Goal: Task Accomplishment & Management: Manage account settings

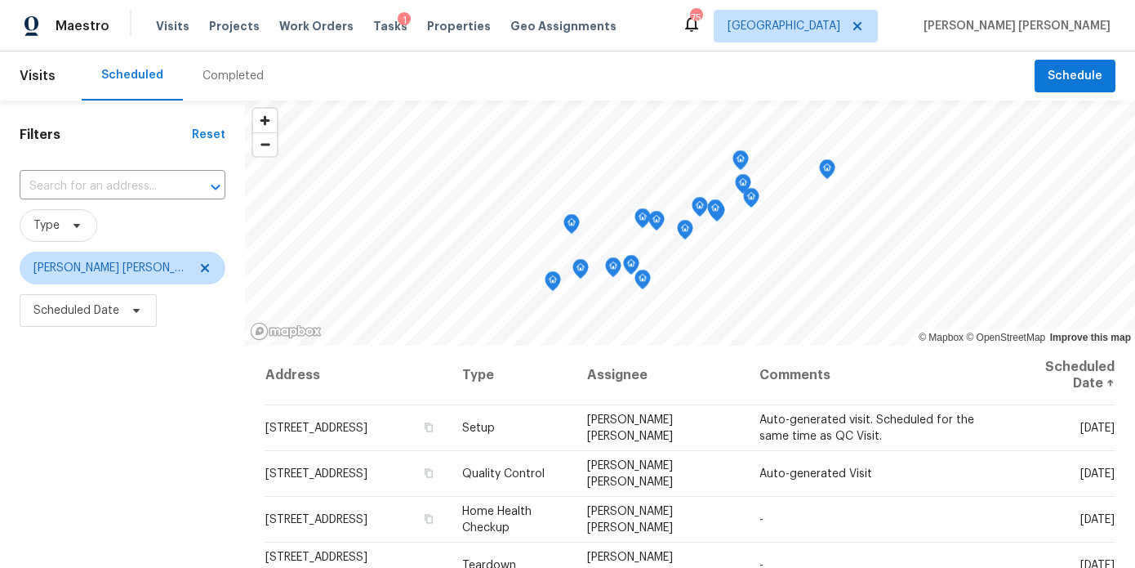
scroll to position [193, 0]
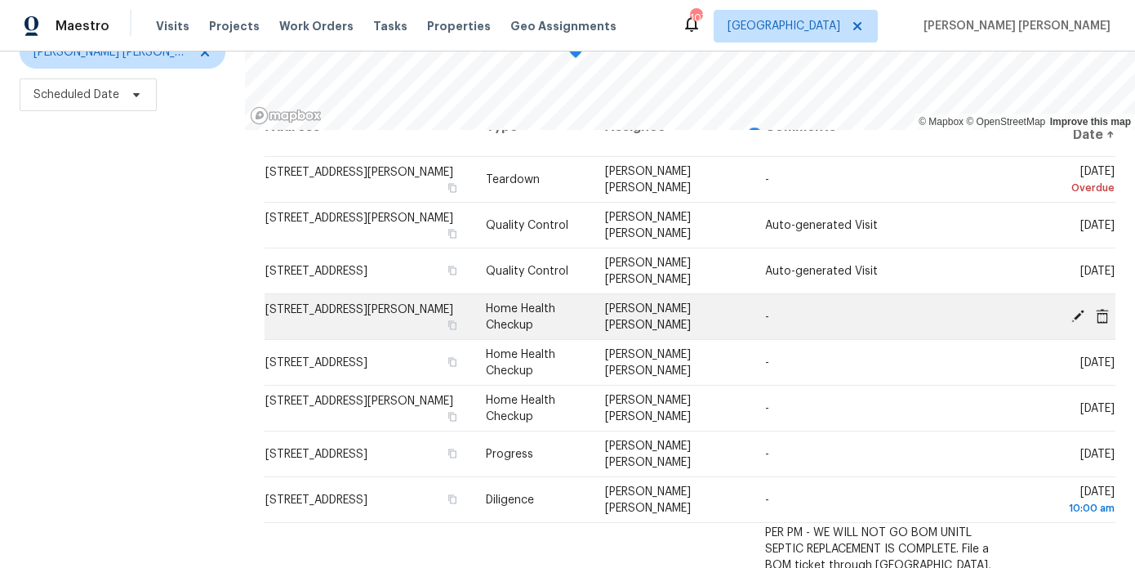
scroll to position [34, 0]
click at [1076, 309] on icon at bounding box center [1078, 313] width 15 height 15
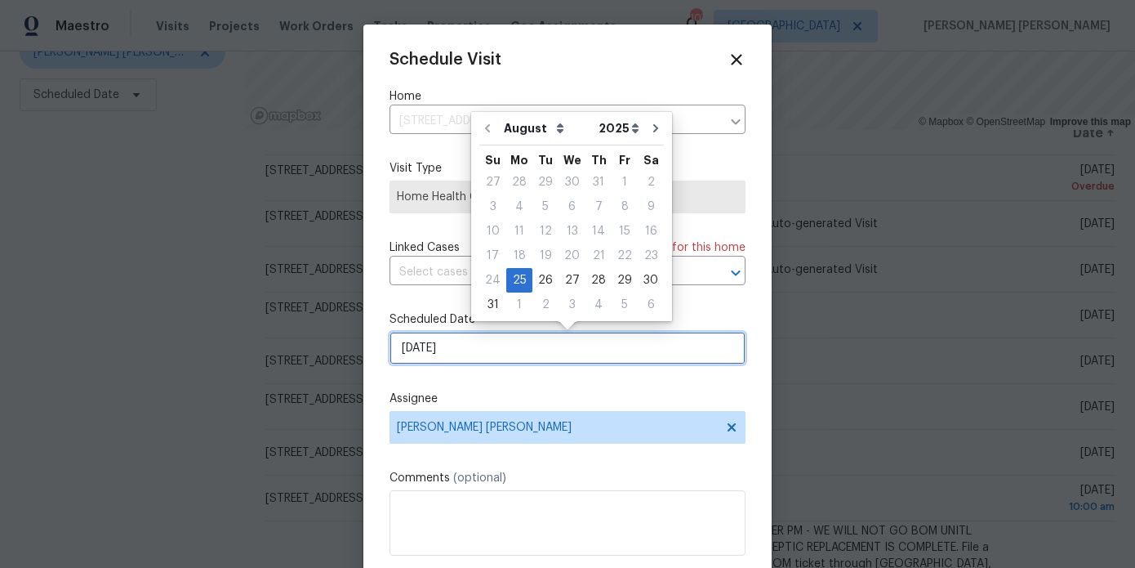
click at [452, 338] on input "8/25/2025" at bounding box center [568, 348] width 356 height 33
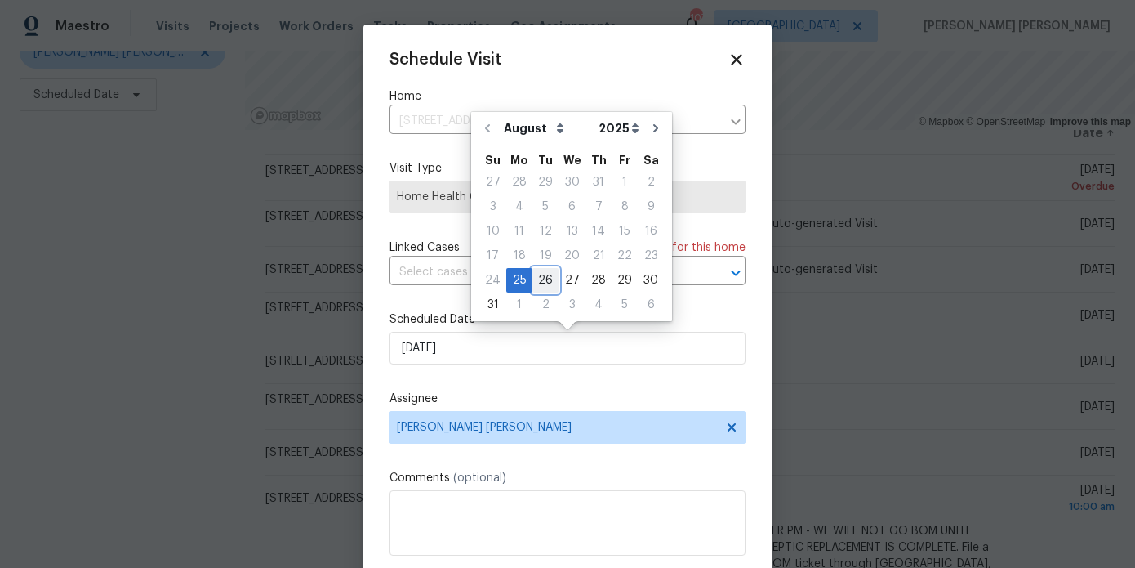
click at [533, 283] on div "26" at bounding box center [545, 280] width 26 height 23
type input "[DATE]"
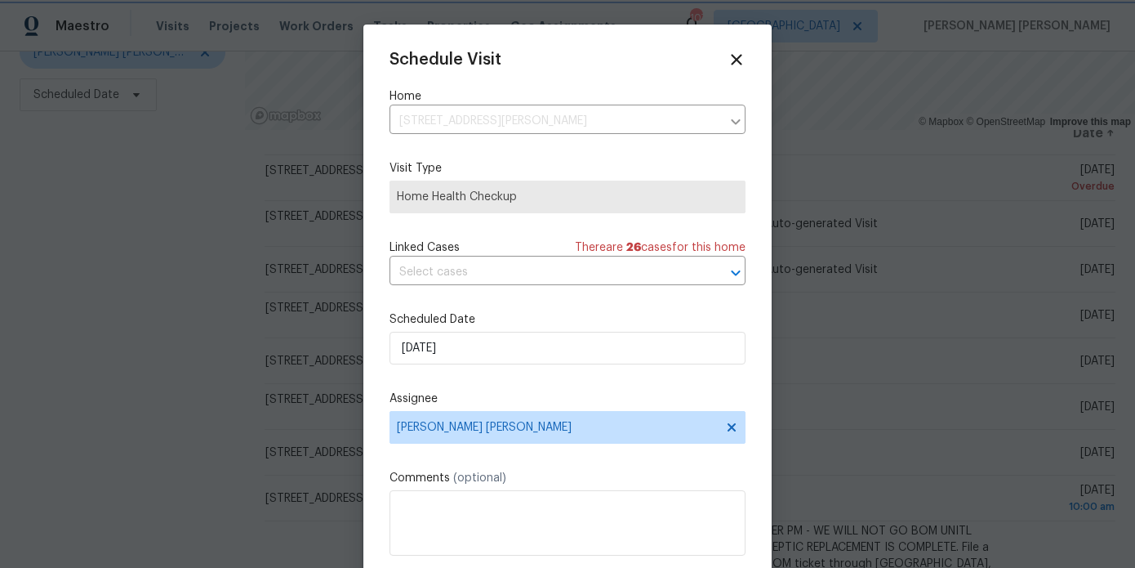
scroll to position [29, 0]
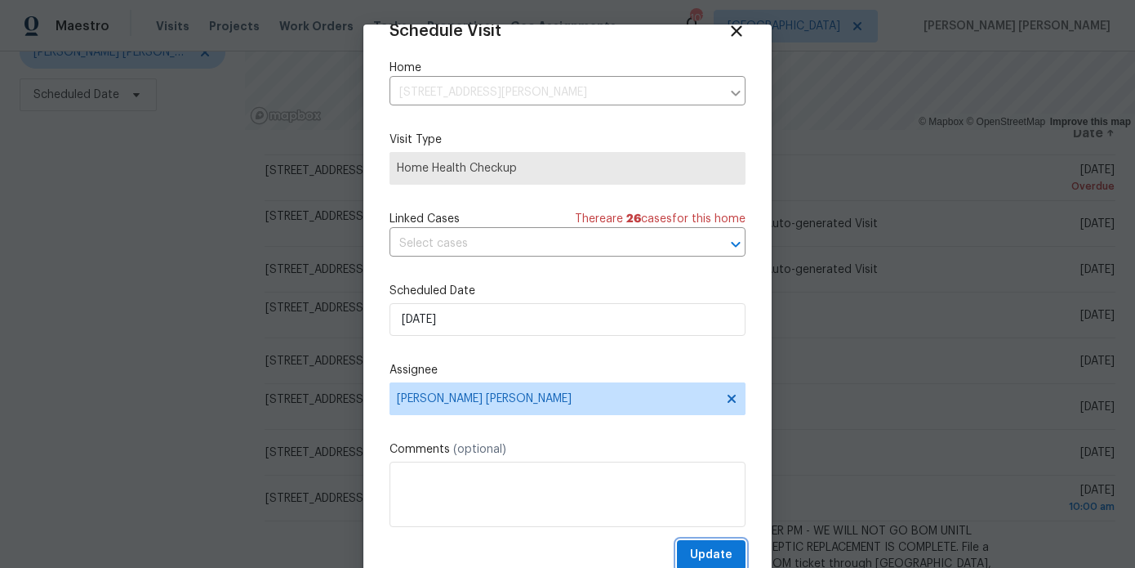
click at [726, 555] on span "Update" at bounding box center [711, 555] width 42 height 20
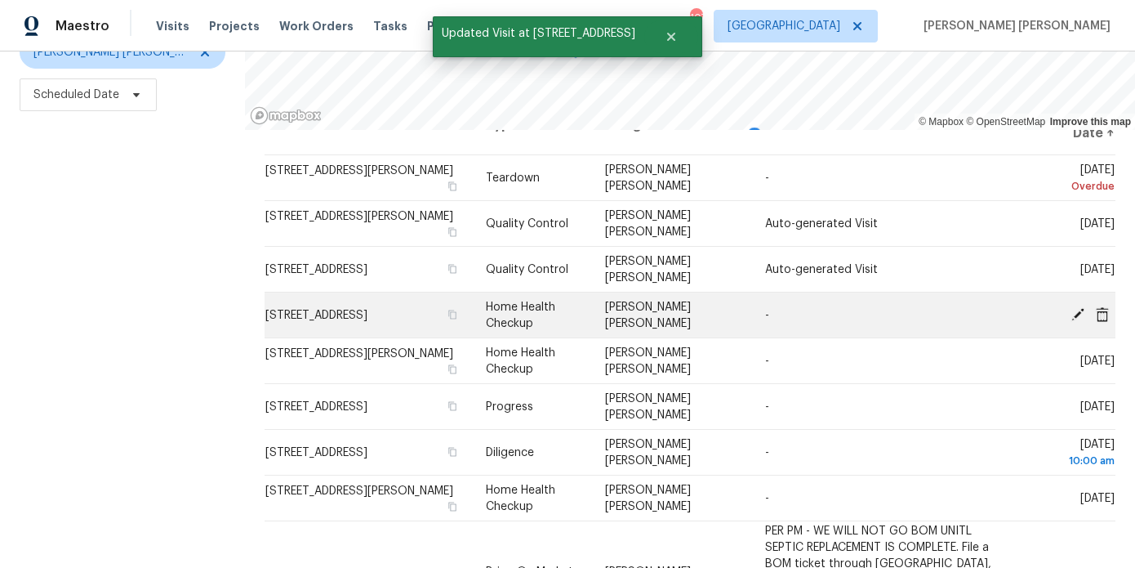
click at [1078, 306] on icon at bounding box center [1078, 313] width 15 height 15
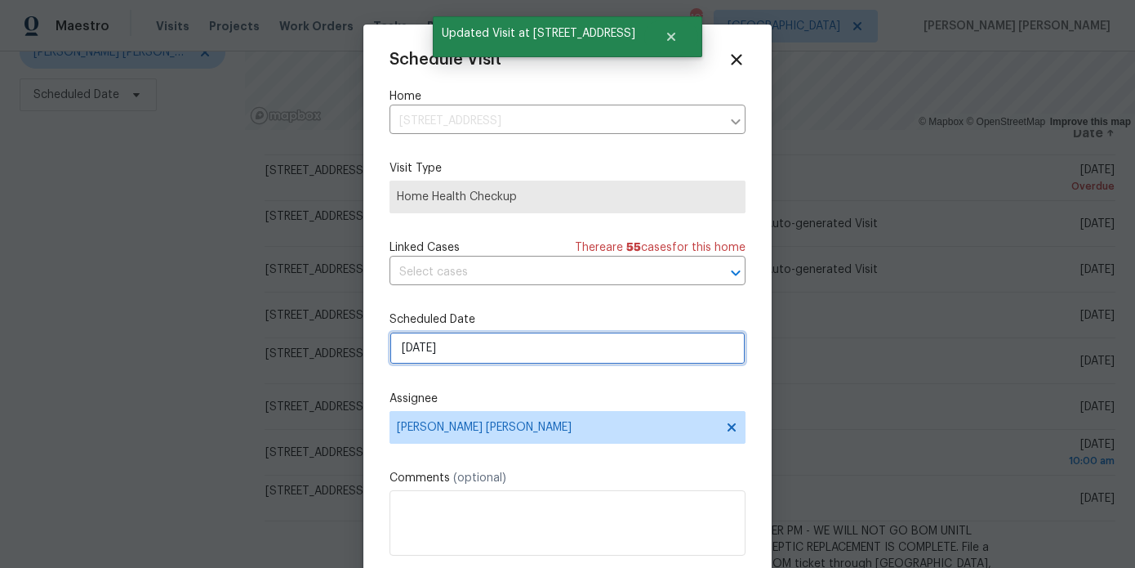
click at [458, 356] on input "8/25/2025" at bounding box center [568, 348] width 356 height 33
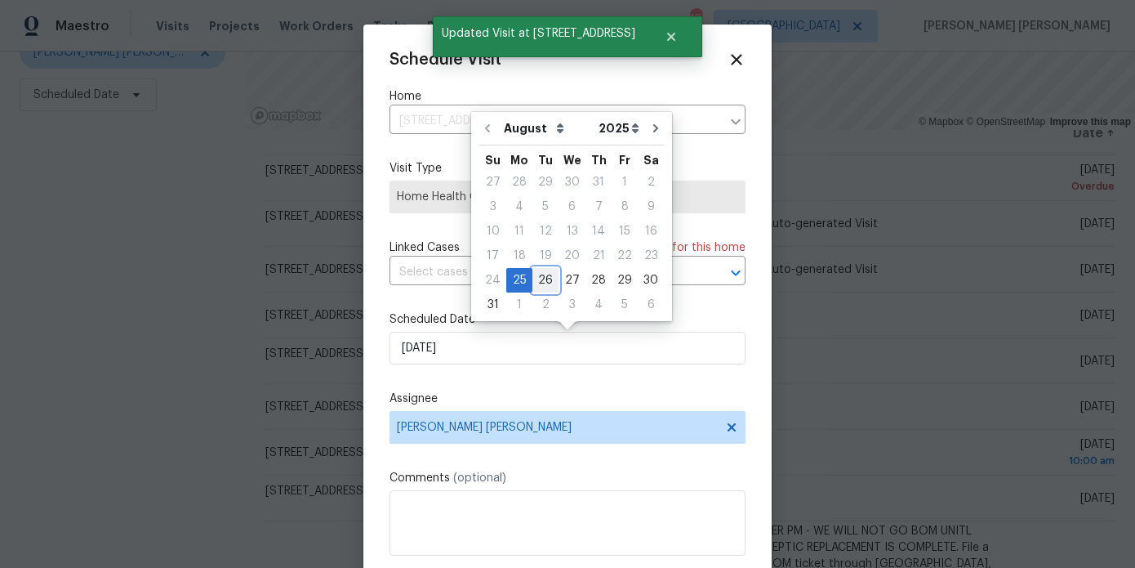
click at [542, 274] on div "26" at bounding box center [545, 280] width 26 height 23
type input "[DATE]"
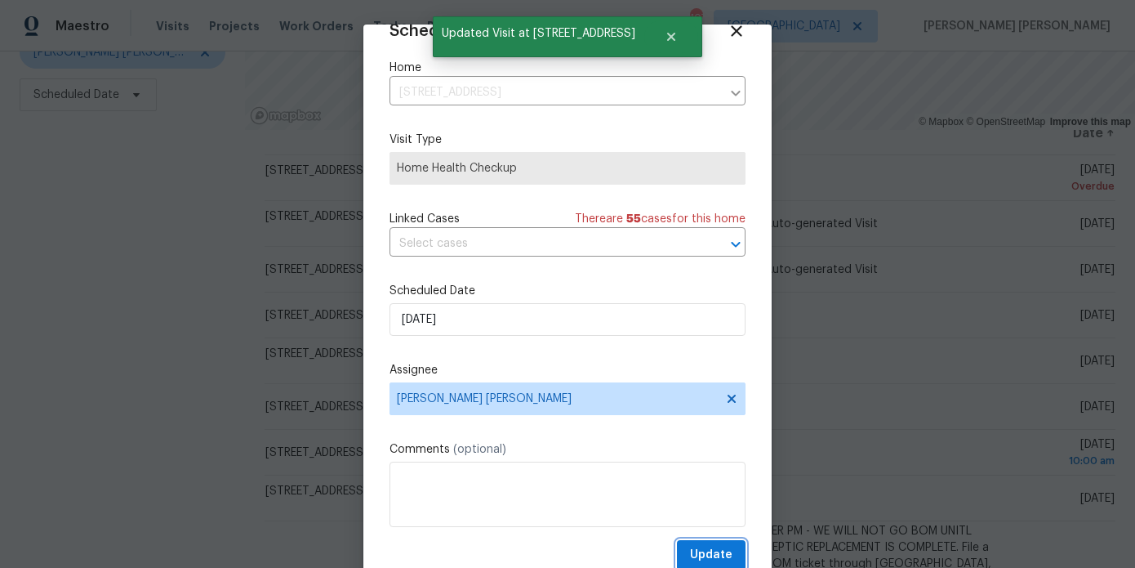
click at [710, 547] on span "Update" at bounding box center [711, 555] width 42 height 20
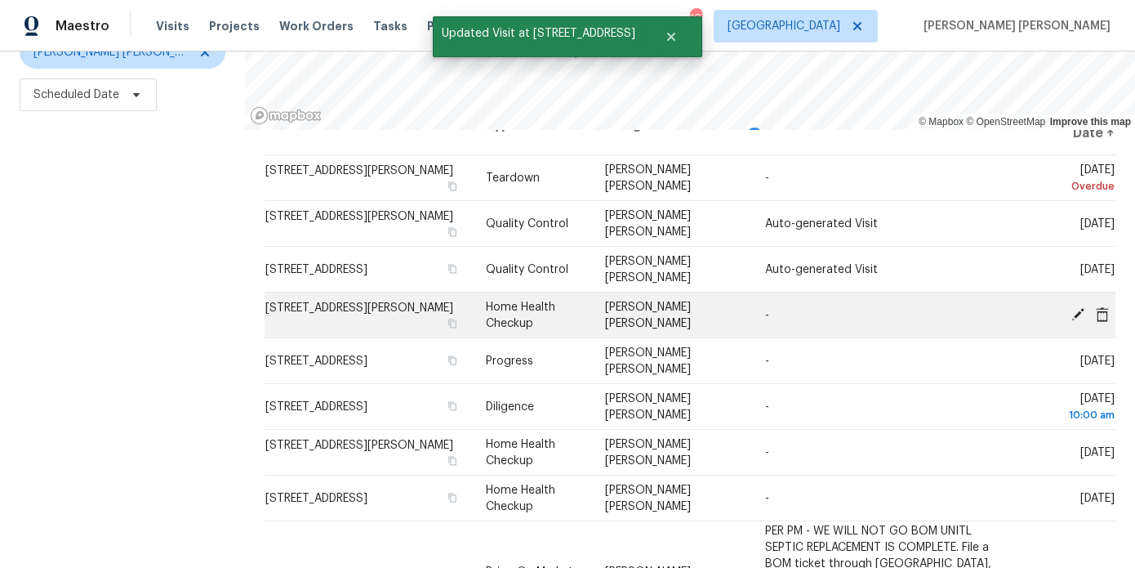
click at [1076, 314] on icon at bounding box center [1078, 313] width 13 height 13
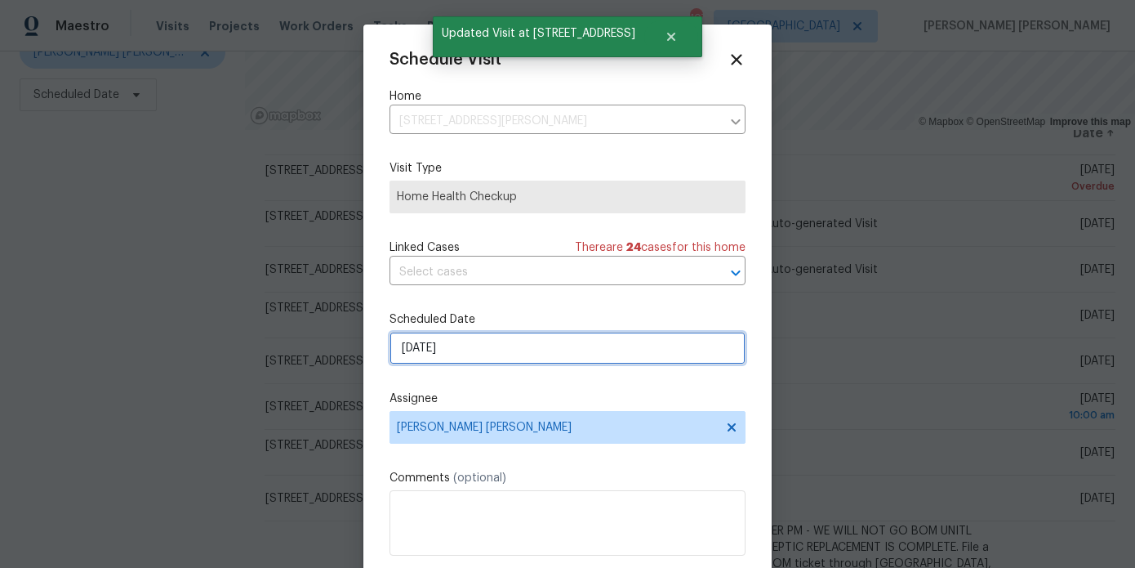
click at [437, 347] on input "8/25/2025" at bounding box center [568, 348] width 356 height 33
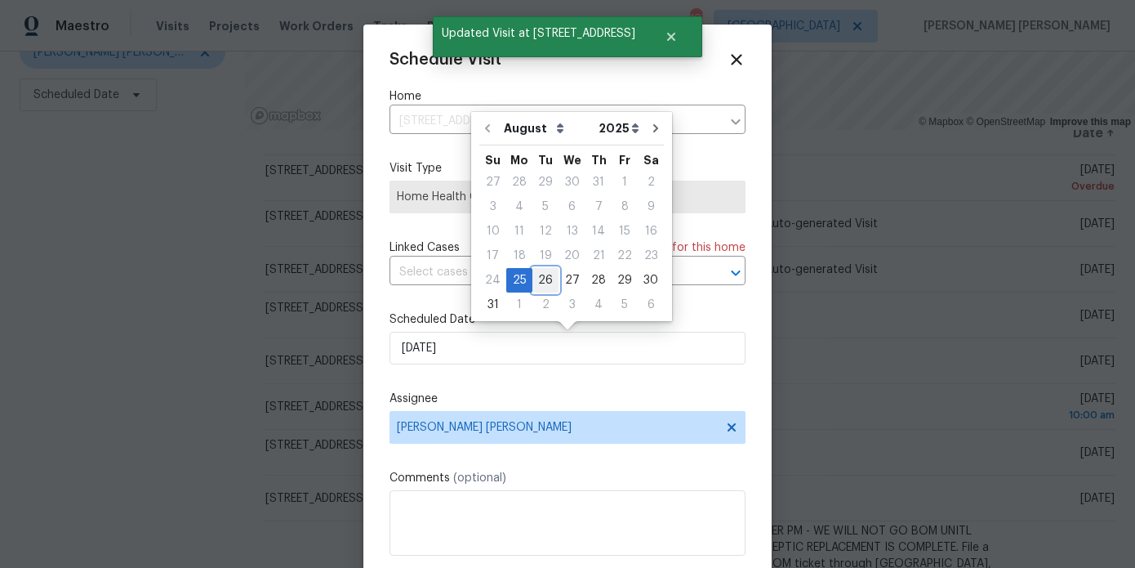
click at [550, 272] on div "26" at bounding box center [545, 280] width 26 height 23
type input "[DATE]"
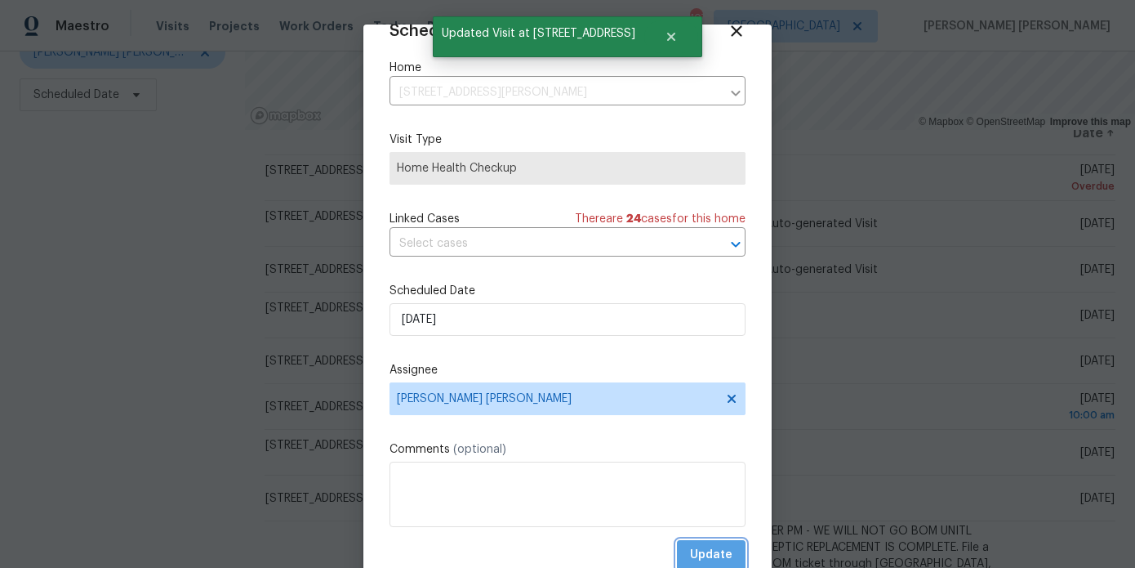
click at [716, 558] on span "Update" at bounding box center [711, 555] width 42 height 20
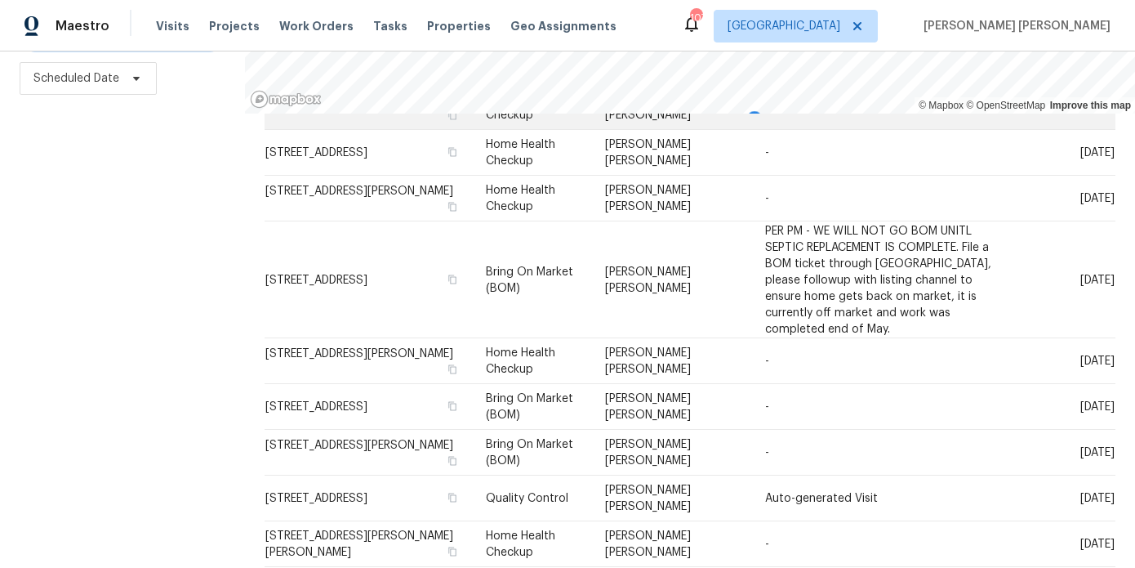
scroll to position [324, 0]
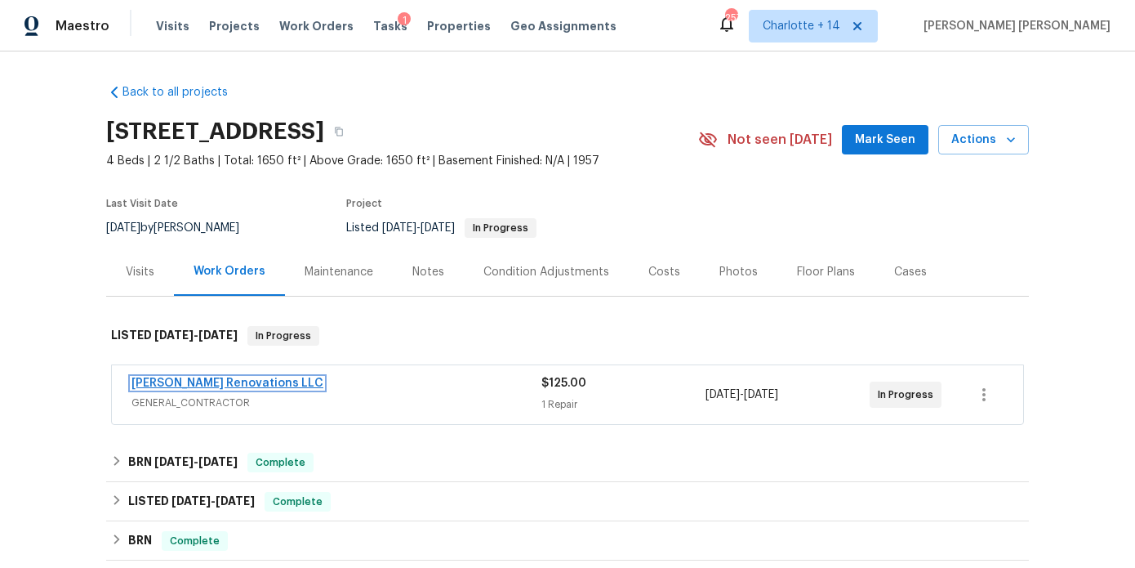
click at [224, 380] on link "[PERSON_NAME] Renovations LLC" at bounding box center [227, 382] width 192 height 11
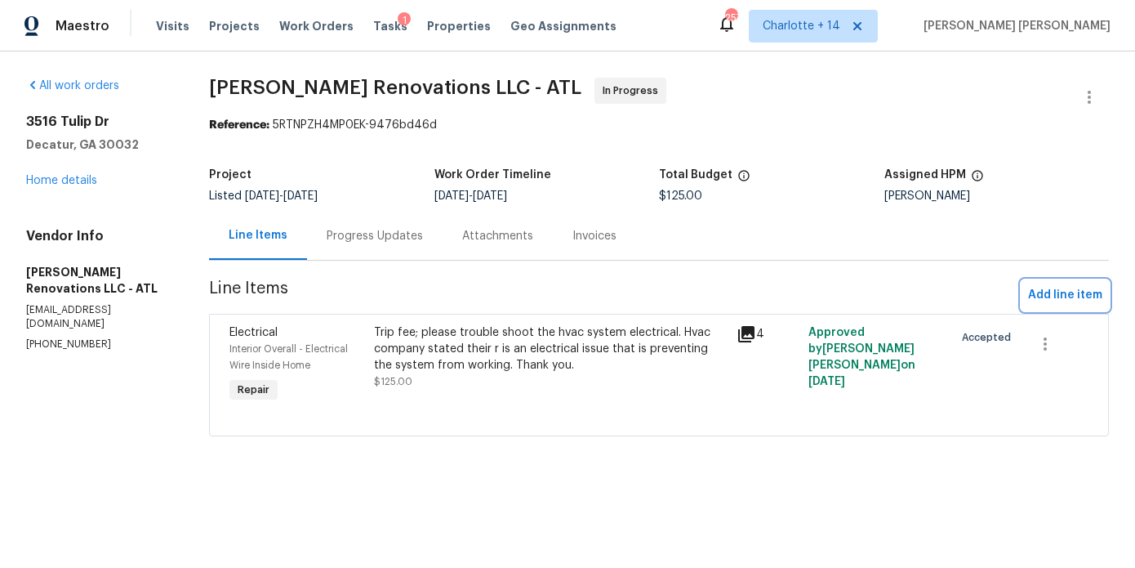
click at [1054, 293] on span "Add line item" at bounding box center [1065, 295] width 74 height 20
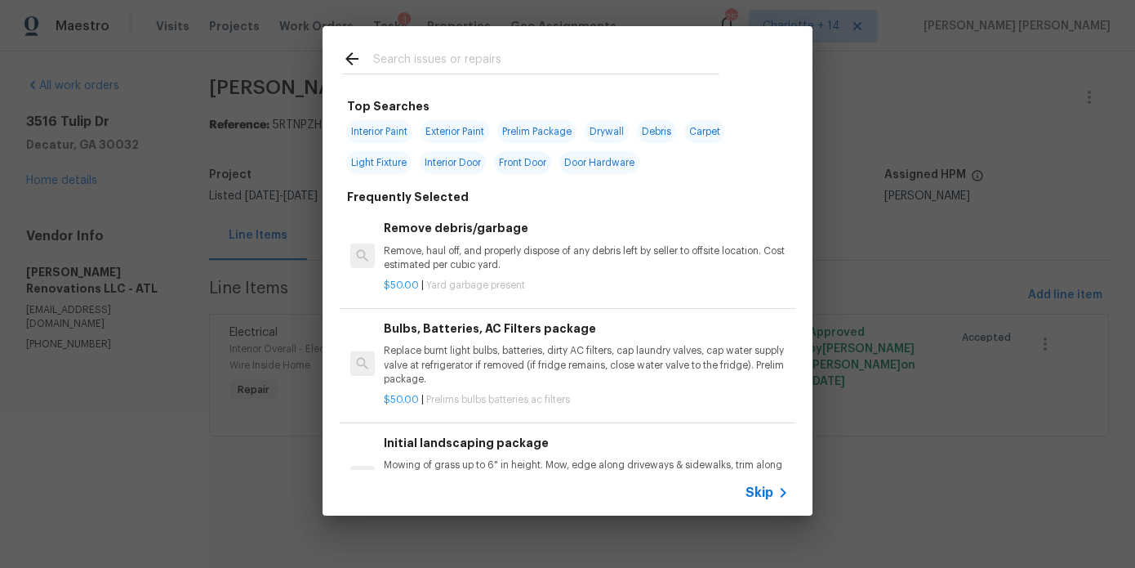
click at [420, 44] on div at bounding box center [531, 58] width 417 height 65
click at [407, 61] on input "text" at bounding box center [546, 61] width 346 height 25
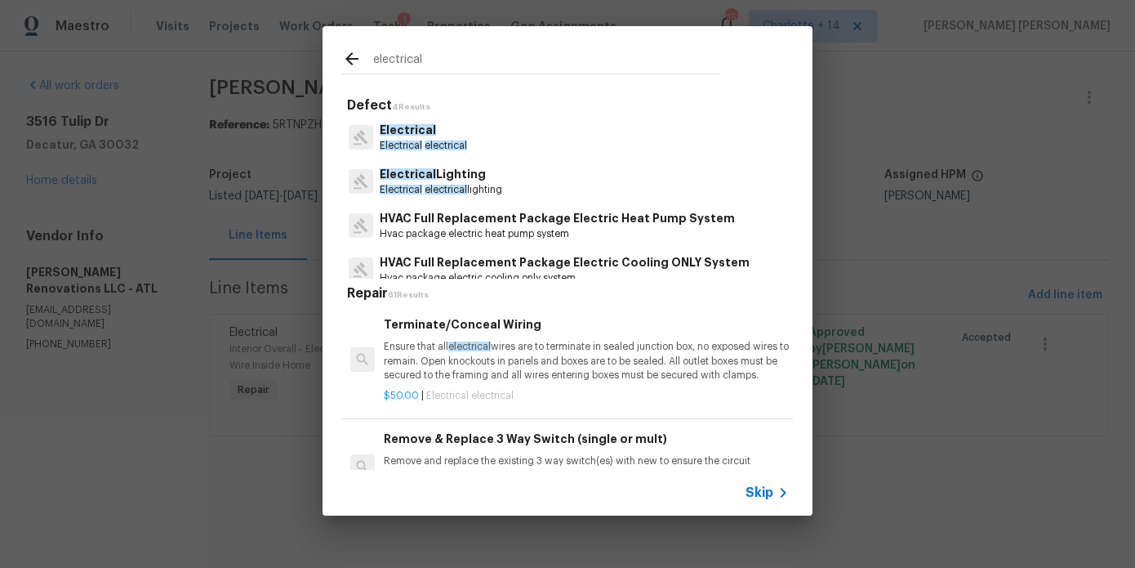
type input "electrical"
click at [449, 143] on span "electrical" at bounding box center [446, 145] width 42 height 10
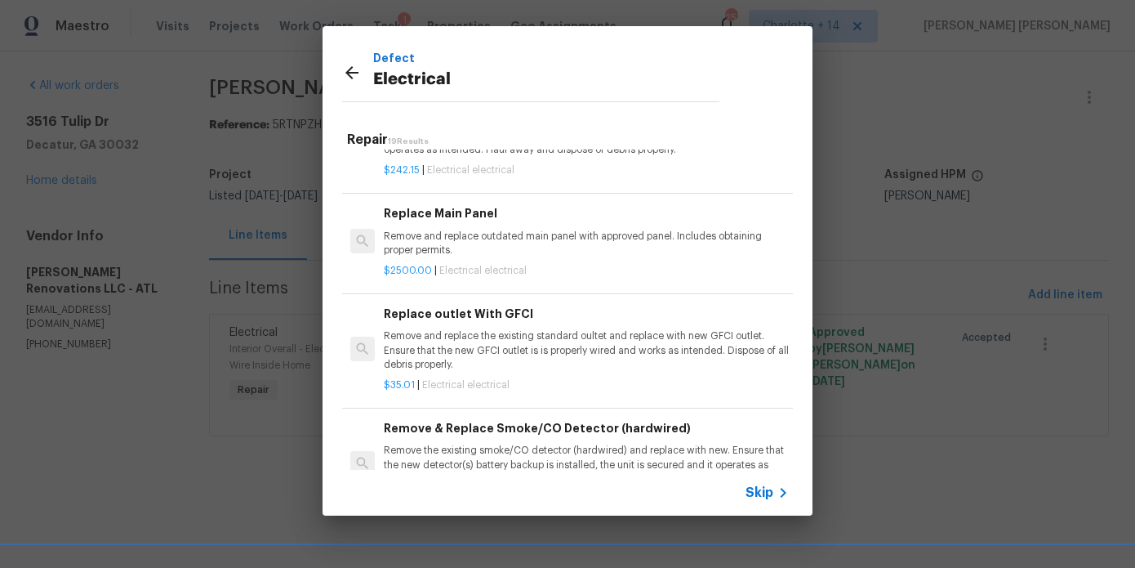
scroll to position [1304, 0]
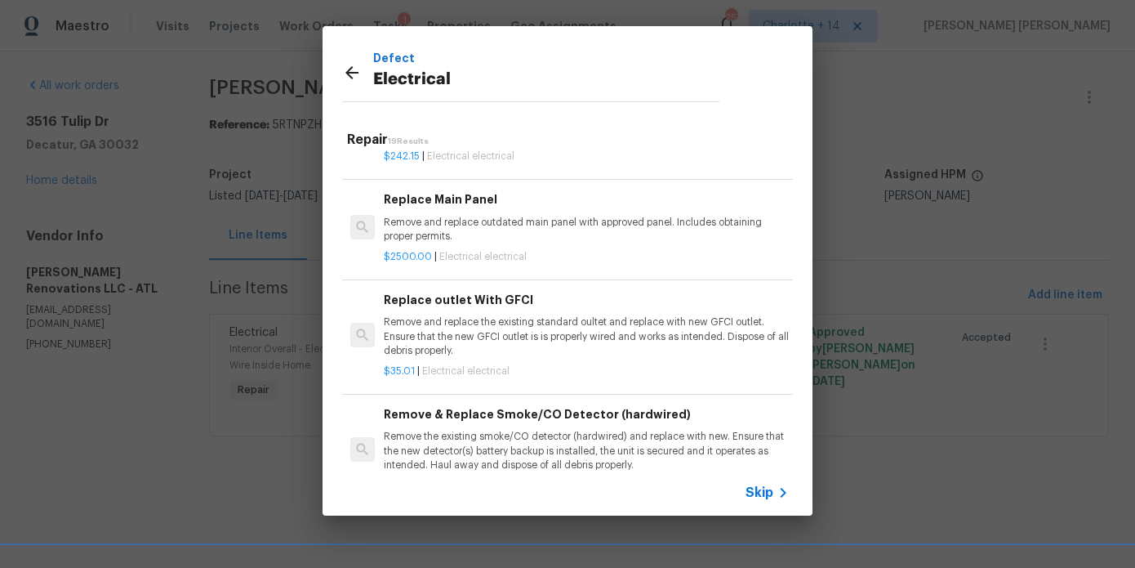
click at [492, 225] on p "Remove and replace outdated main panel with approved panel. Includes obtaining …" at bounding box center [586, 230] width 405 height 28
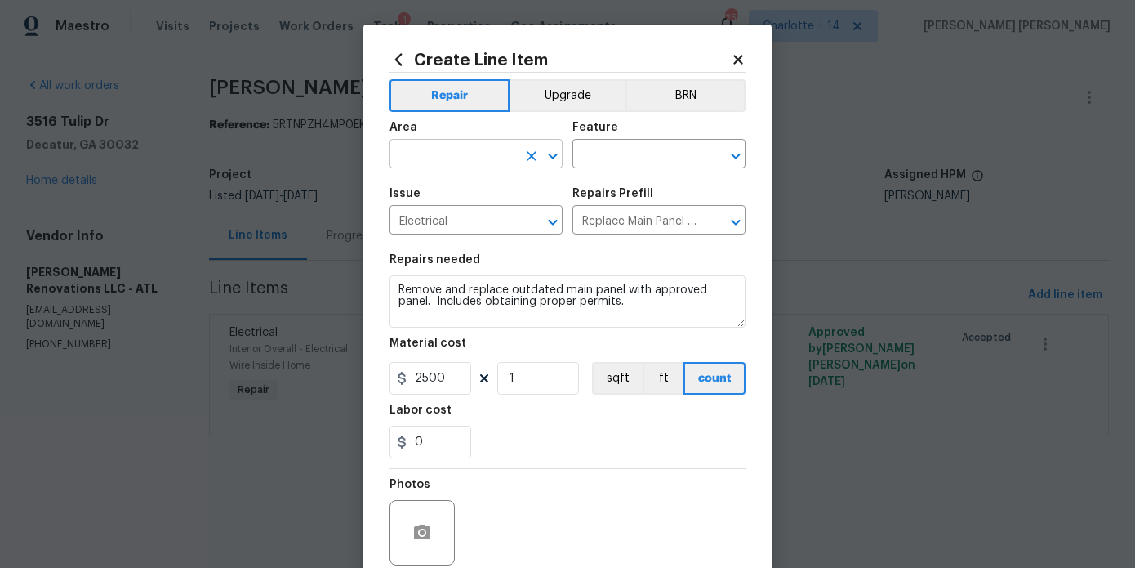
click at [469, 158] on input "text" at bounding box center [453, 155] width 127 height 25
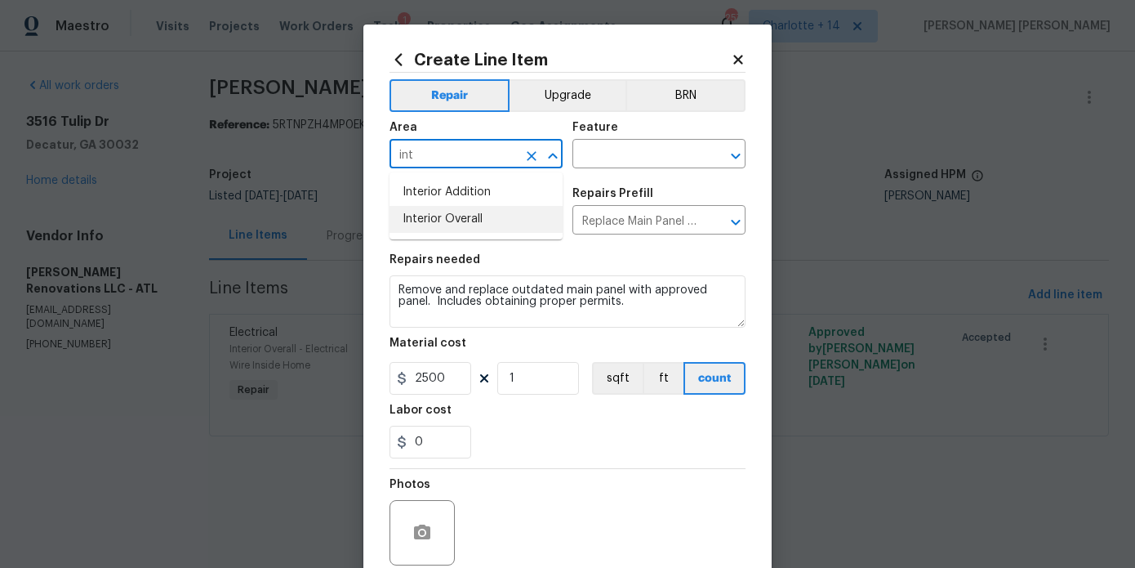
click at [492, 214] on li "Interior Overall" at bounding box center [476, 219] width 173 height 27
type input "Interior Overall"
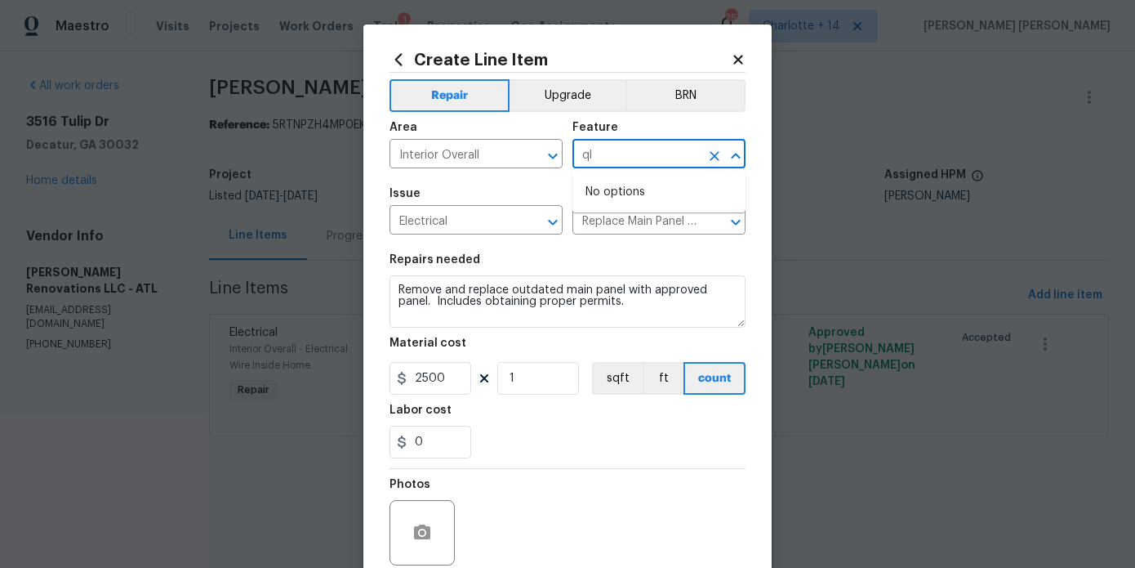
type input "q"
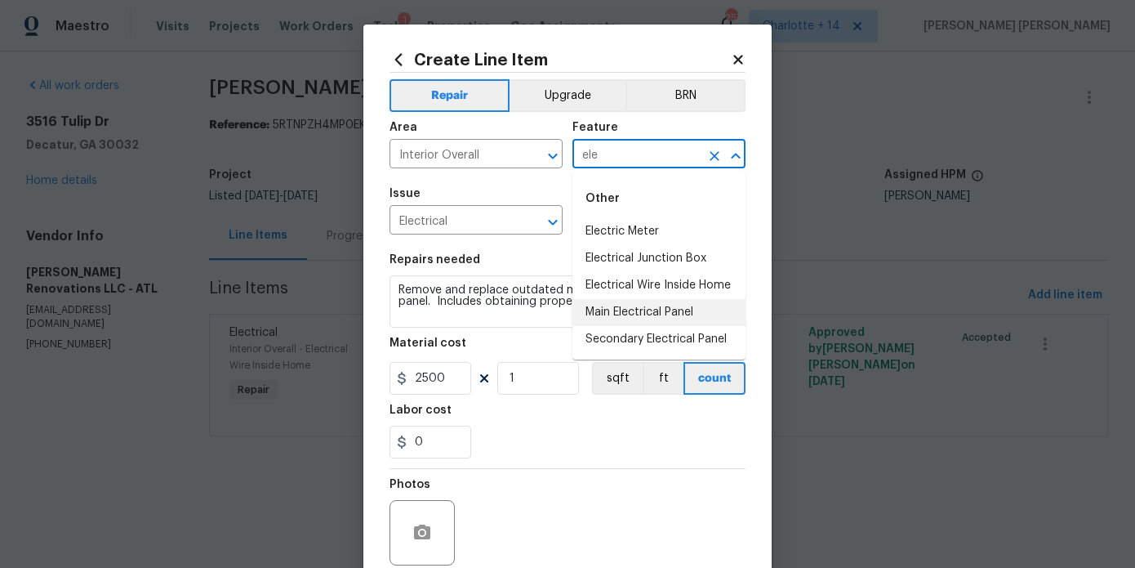
click at [635, 309] on li "Main Electrical Panel" at bounding box center [659, 312] width 173 height 27
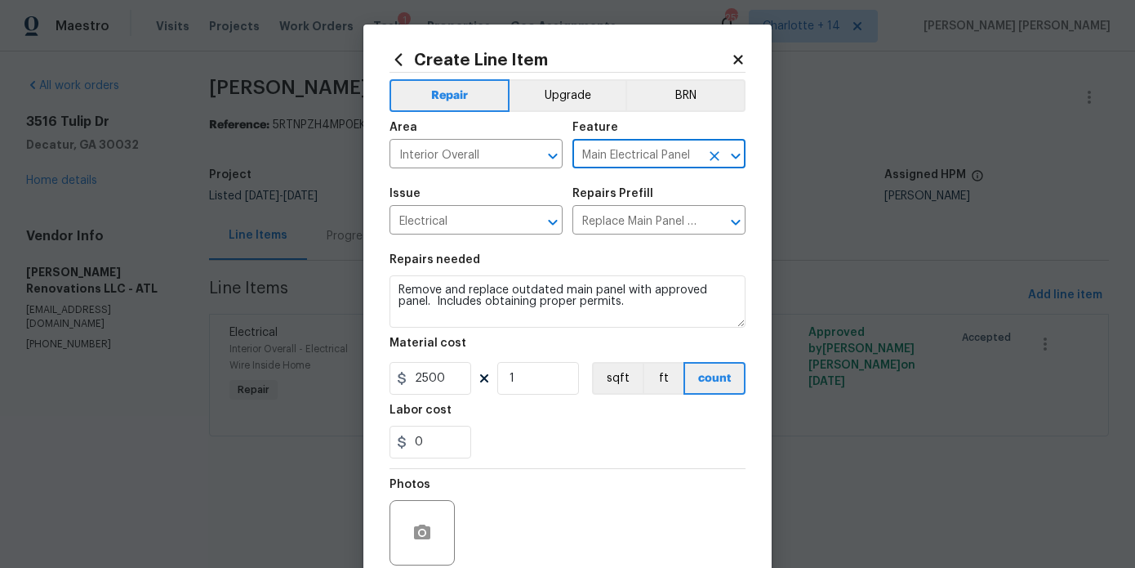
type input "Main Electrical Panel"
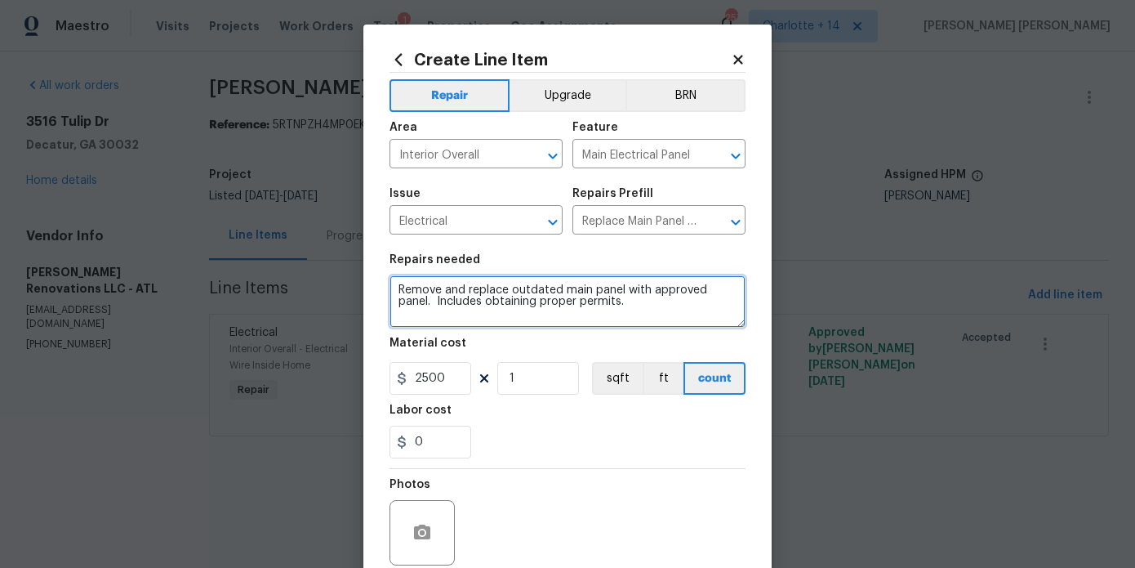
click at [665, 316] on textarea "Remove and replace outdated main panel with approved panel. Includes obtaining …" at bounding box center [568, 301] width 356 height 52
drag, startPoint x: 423, startPoint y: 314, endPoint x: 501, endPoint y: 315, distance: 78.4
click at [501, 315] on textarea "Remove and replace outdated main panel with approved panel. Includes obtaining …" at bounding box center [568, 301] width 356 height 52
type textarea "Remove and replace outdated main panel with approved panel. Includes obtaining …"
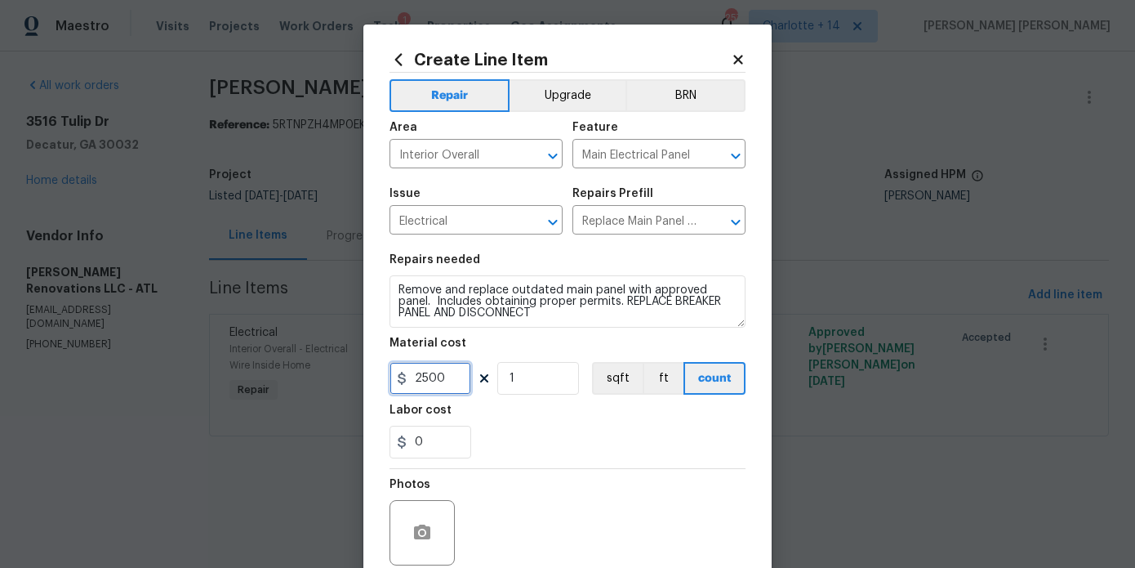
click at [448, 381] on input "2500" at bounding box center [431, 378] width 82 height 33
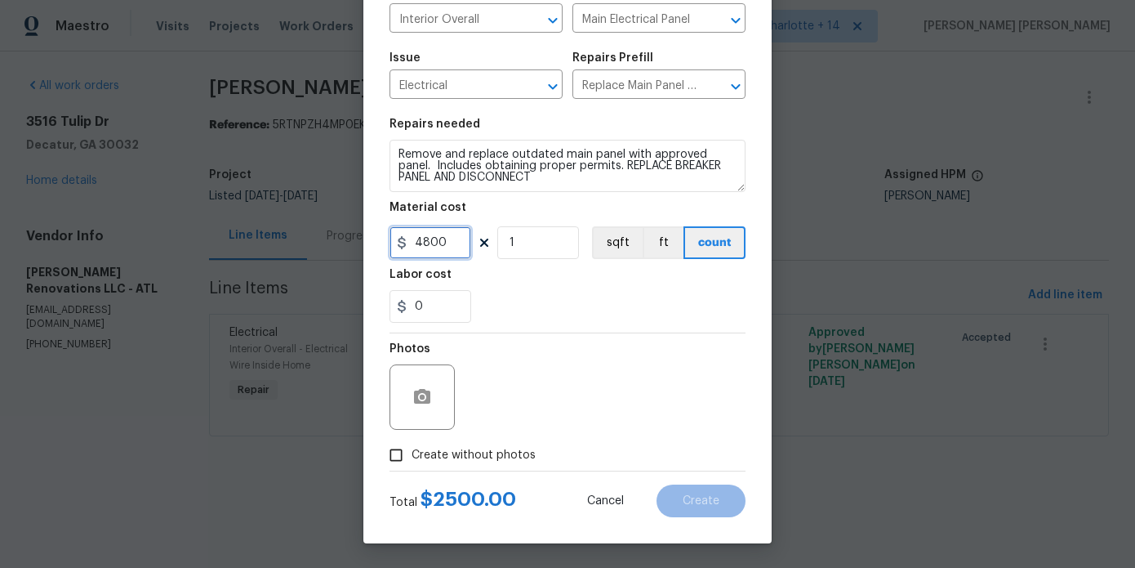
type input "4800"
click at [492, 468] on label "Create without photos" at bounding box center [458, 454] width 155 height 31
click at [412, 468] on input "Create without photos" at bounding box center [396, 454] width 31 height 31
checkbox input "true"
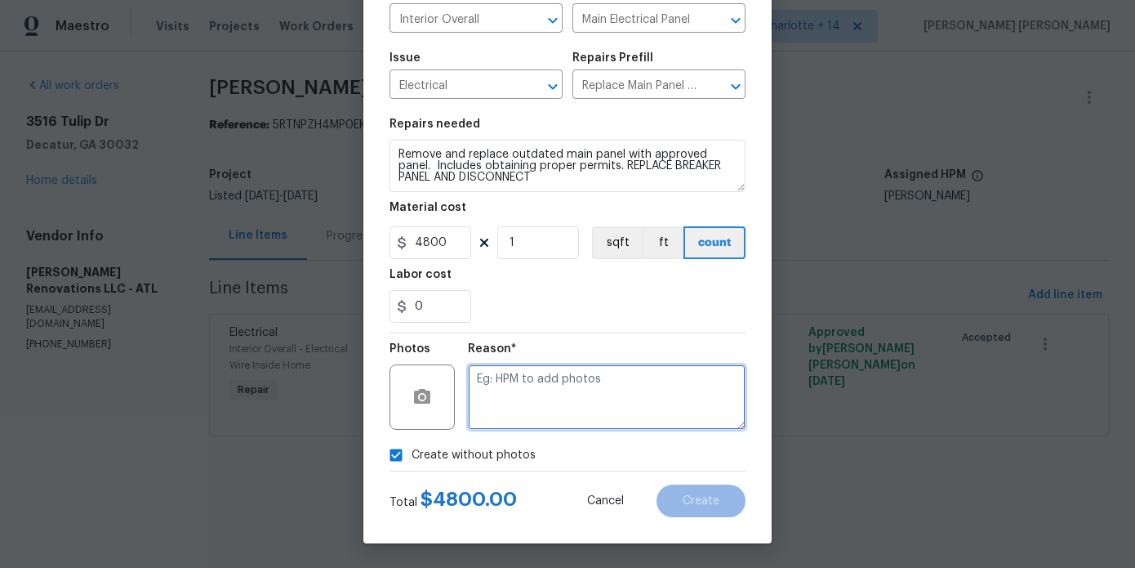
click at [550, 425] on textarea at bounding box center [607, 396] width 278 height 65
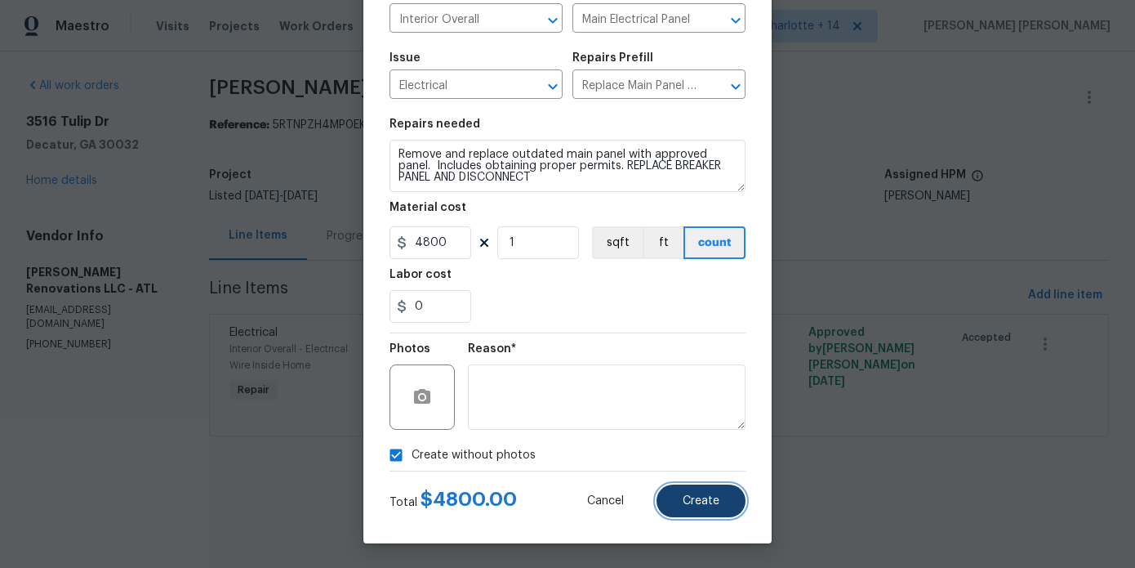
click at [716, 497] on span "Create" at bounding box center [701, 501] width 37 height 12
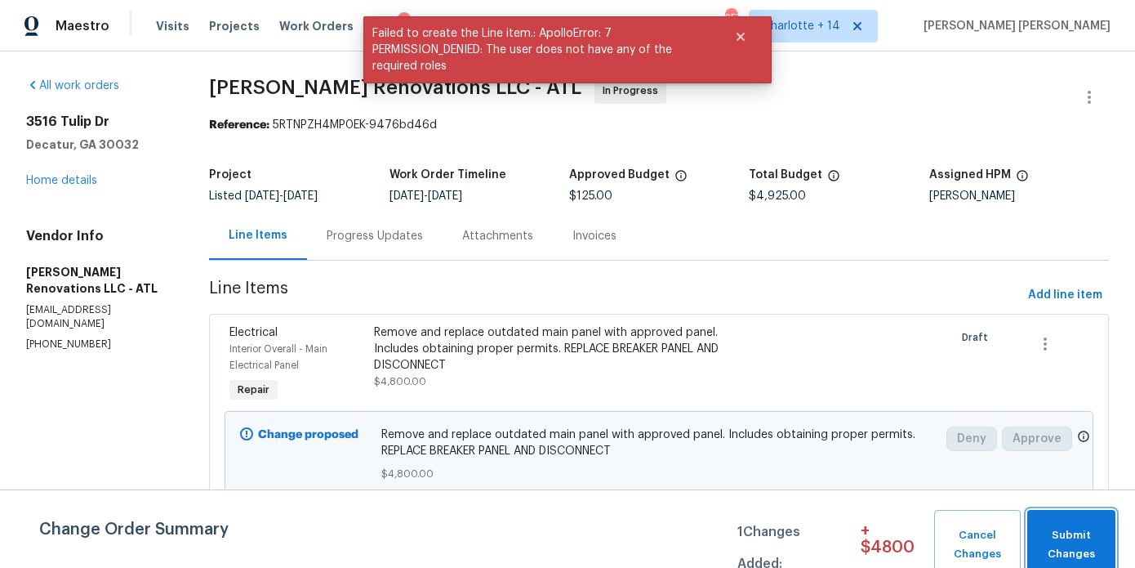
click at [1072, 520] on button "Submit Changes" at bounding box center [1071, 545] width 88 height 70
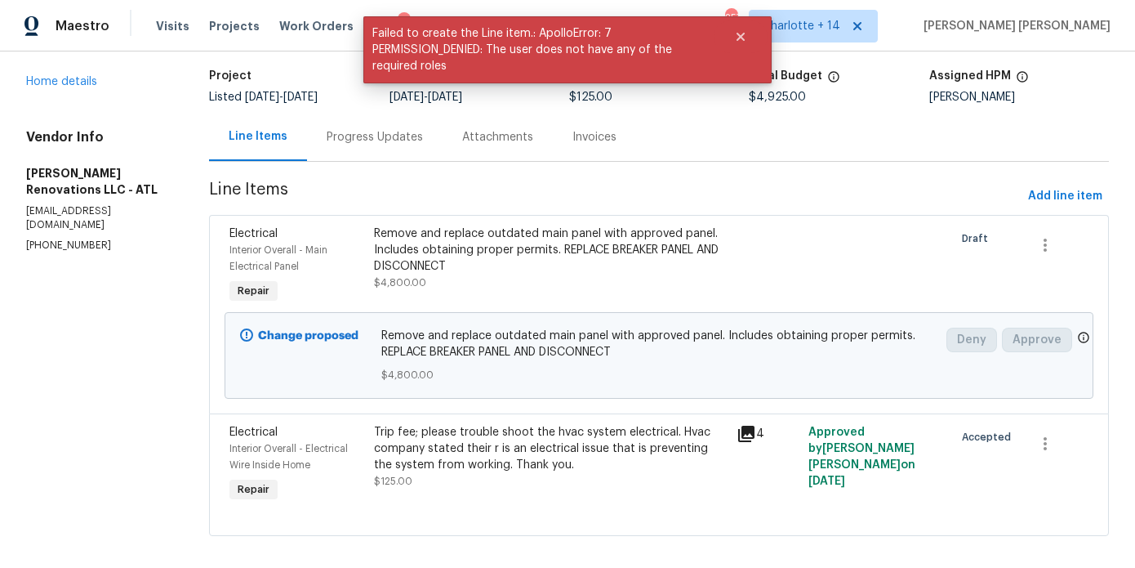
scroll to position [114, 0]
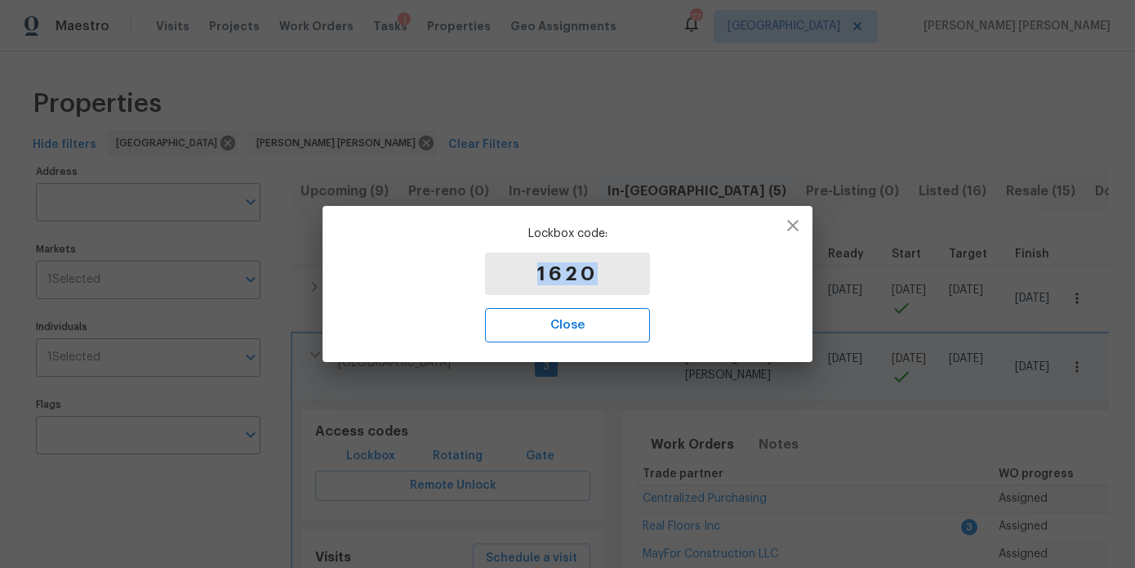
scroll to position [100, 0]
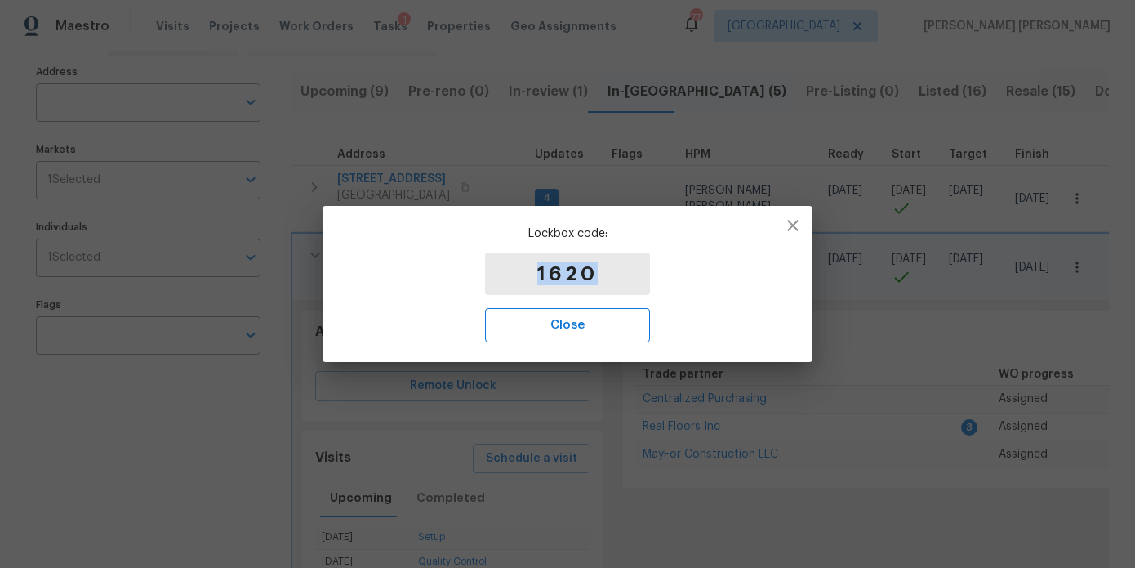
click at [611, 332] on span "Close" at bounding box center [567, 324] width 129 height 21
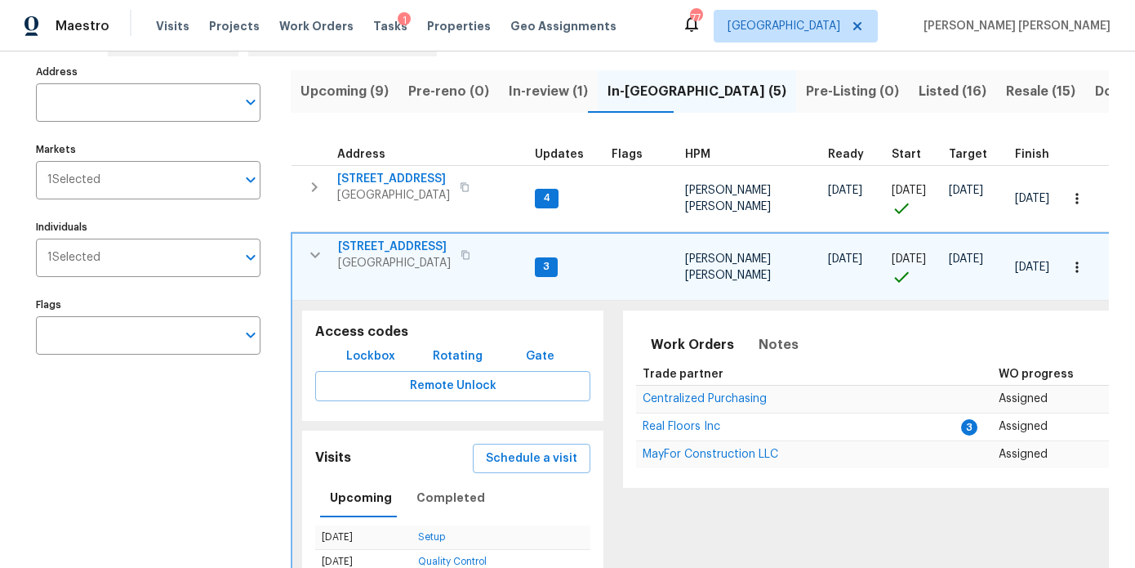
click at [319, 254] on icon "button" at bounding box center [315, 255] width 20 height 20
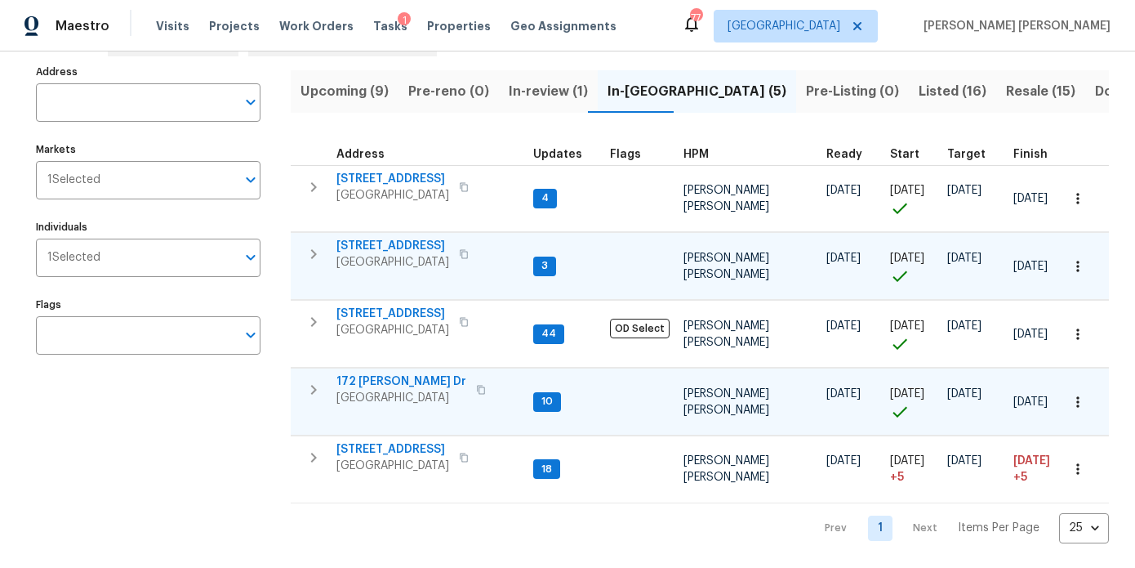
click at [315, 390] on icon "button" at bounding box center [314, 390] width 6 height 10
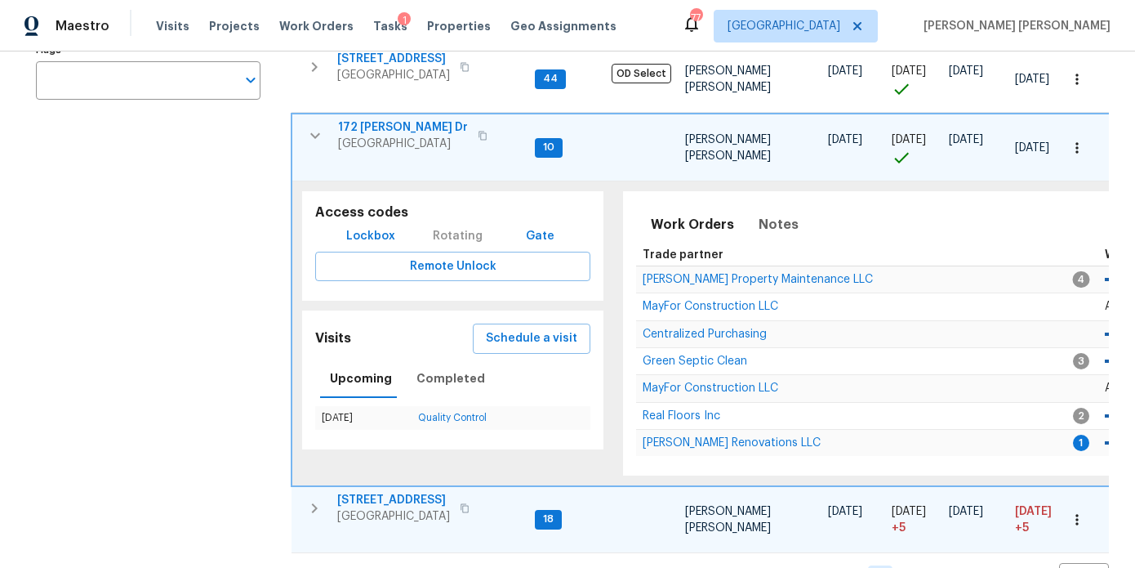
scroll to position [403, 0]
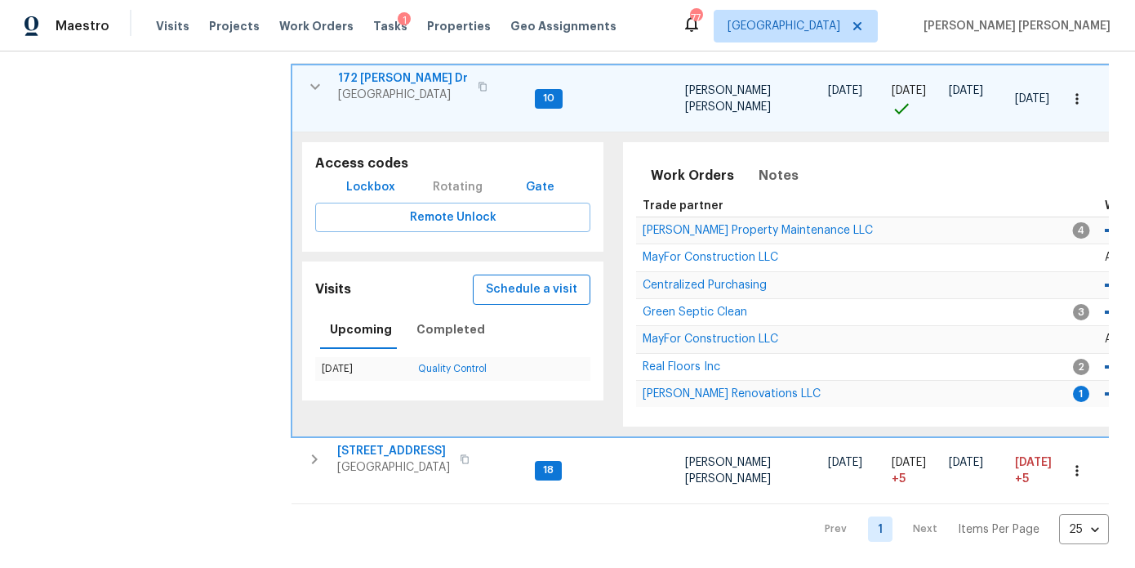
click at [540, 293] on span "Schedule a visit" at bounding box center [531, 289] width 91 height 20
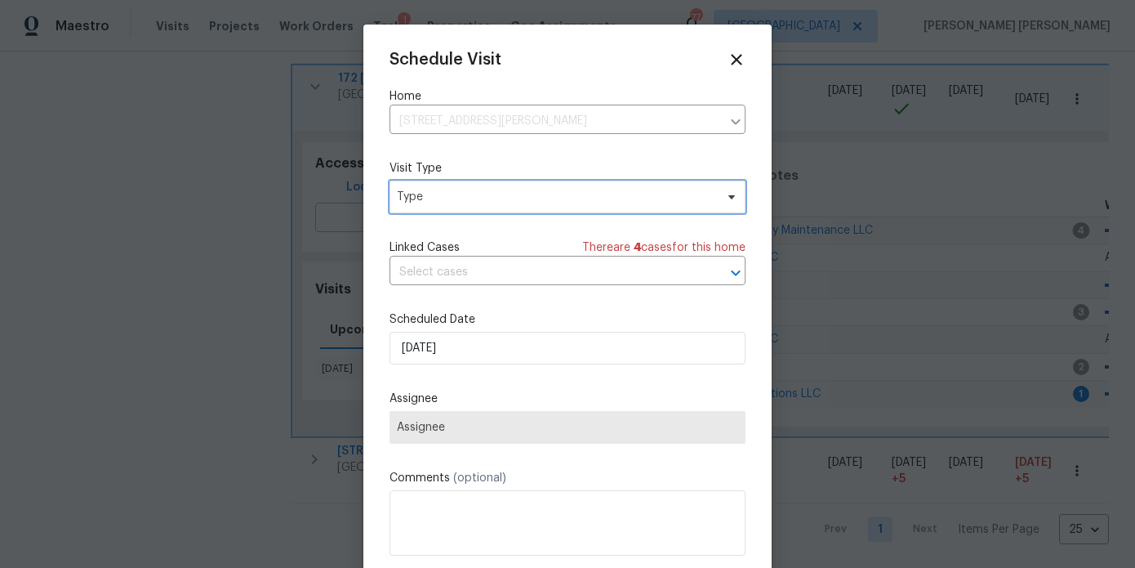
click at [562, 200] on span "Type" at bounding box center [556, 197] width 318 height 16
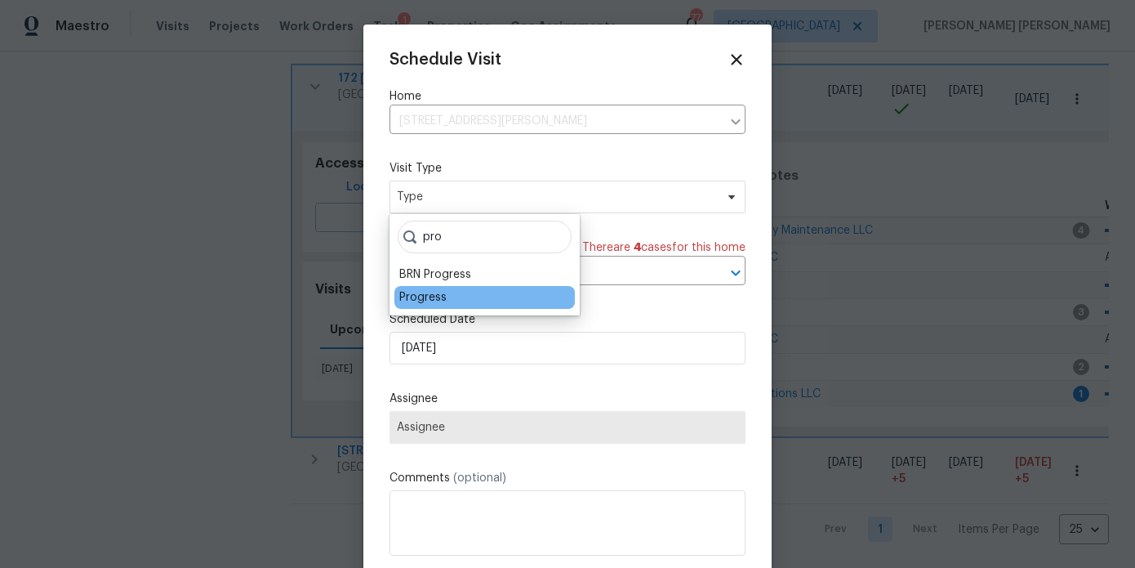
type input "pro"
click at [436, 296] on div "Progress" at bounding box center [422, 297] width 47 height 16
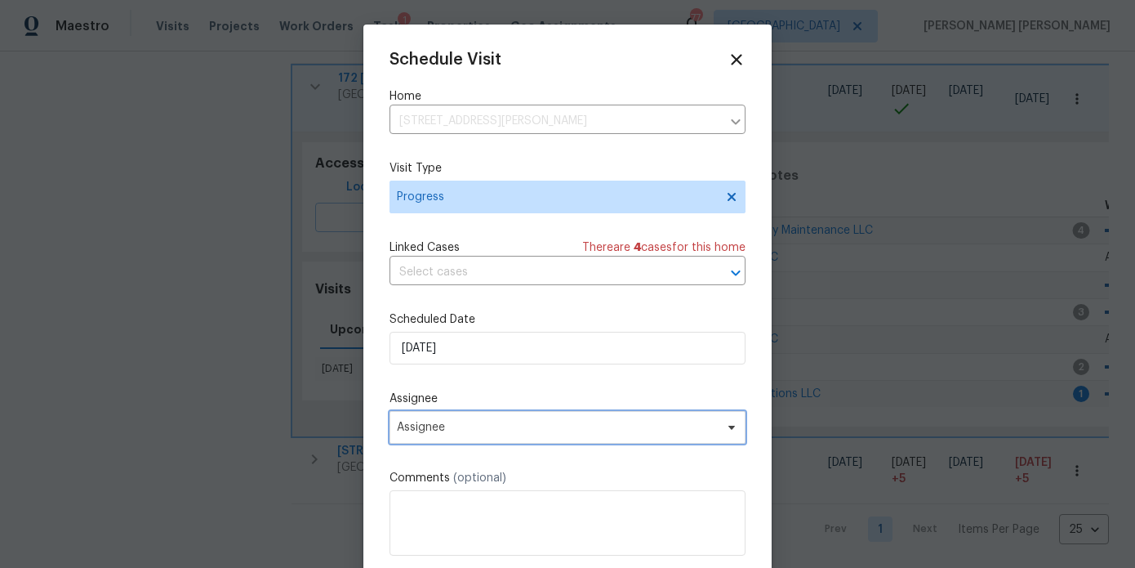
click at [428, 429] on span "Assignee" at bounding box center [557, 427] width 320 height 13
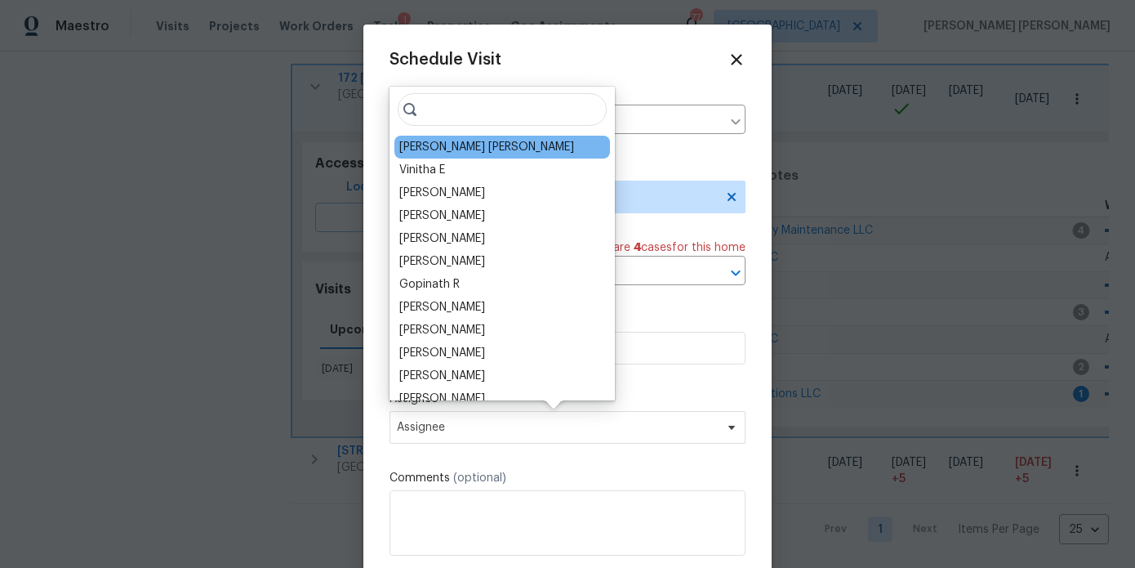
click at [472, 152] on div "[PERSON_NAME] [PERSON_NAME]" at bounding box center [486, 147] width 175 height 16
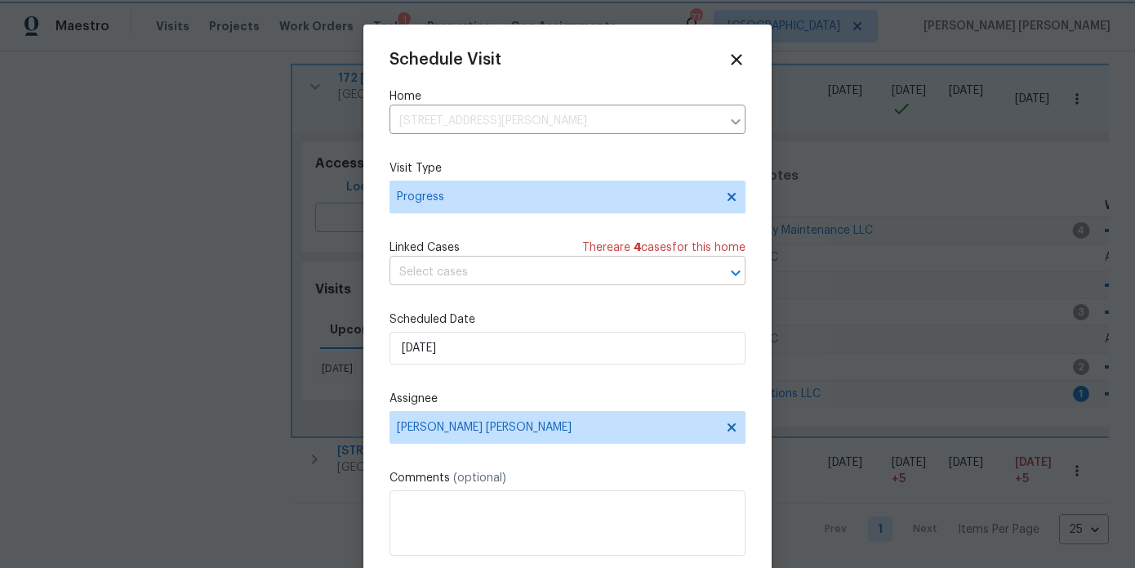
scroll to position [29, 0]
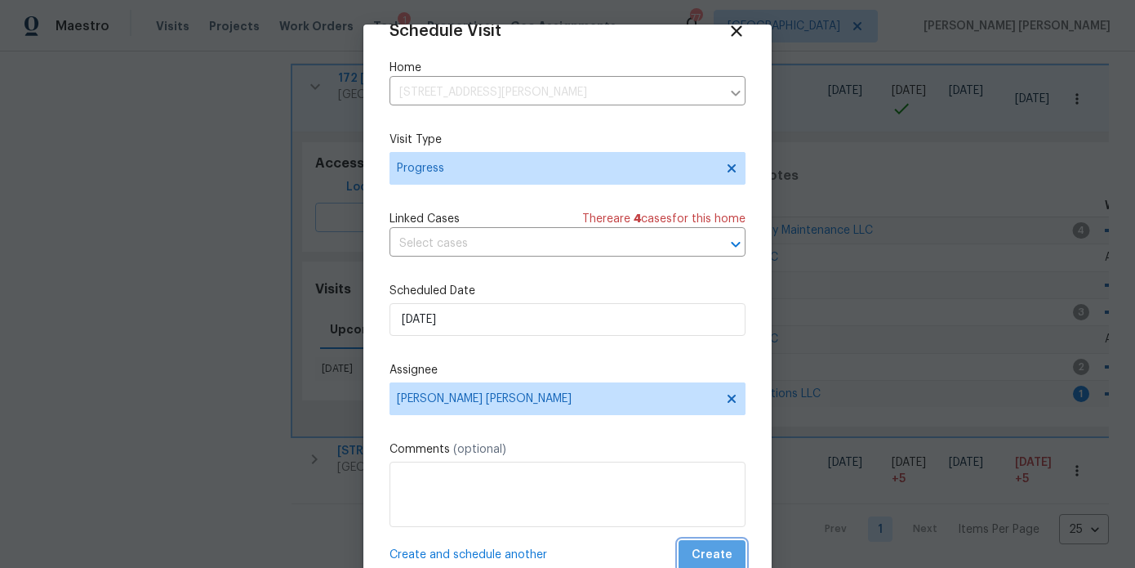
click at [717, 563] on span "Create" at bounding box center [712, 555] width 41 height 20
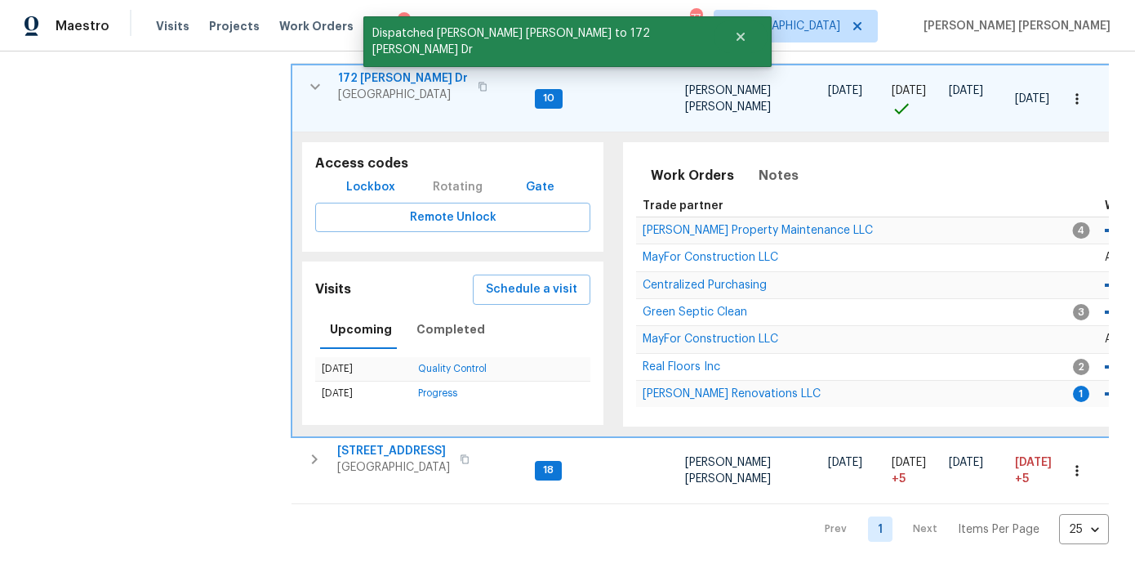
click at [379, 75] on span "172 Stokes Dr" at bounding box center [403, 78] width 130 height 16
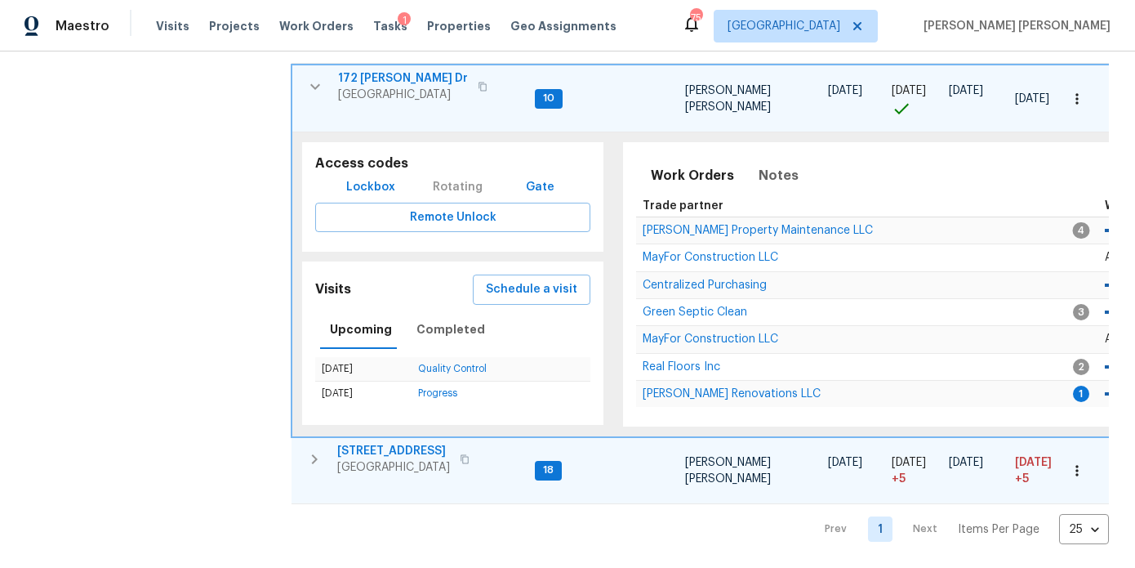
click at [310, 466] on icon "button" at bounding box center [315, 459] width 20 height 20
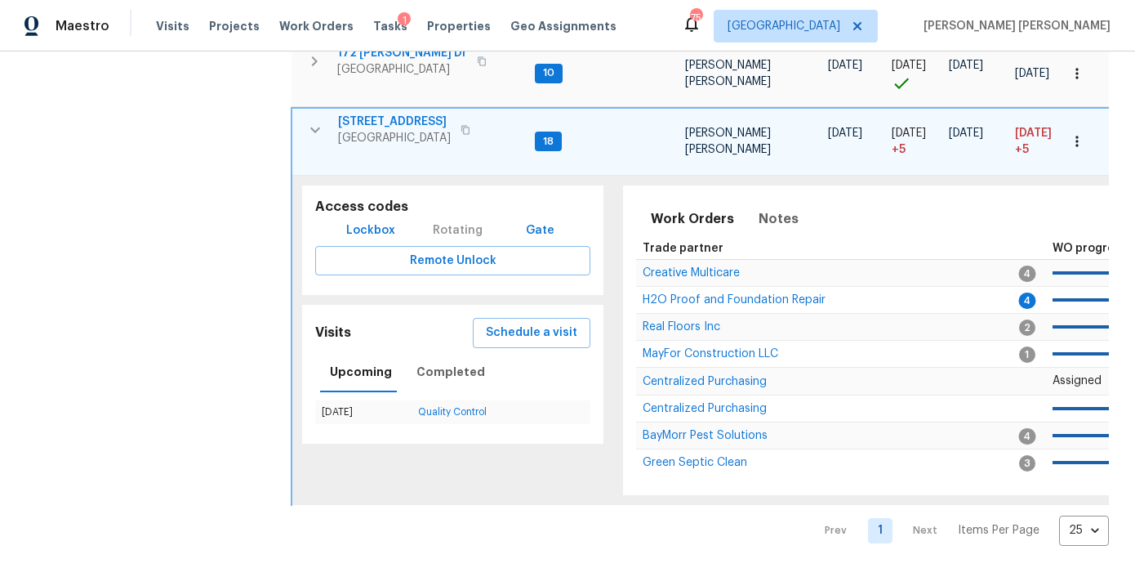
scroll to position [431, 0]
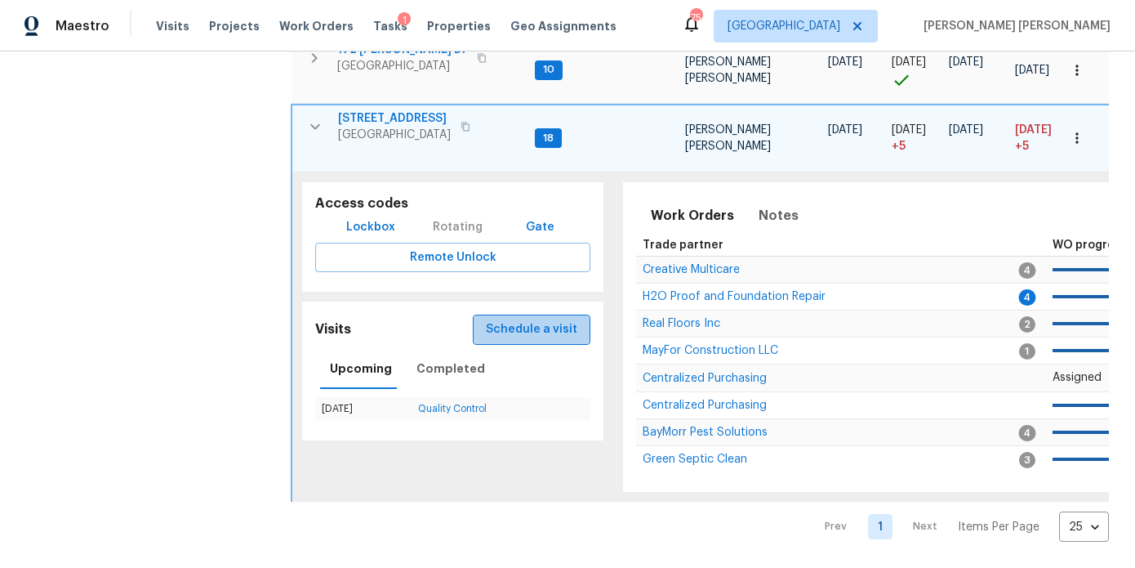
click at [553, 342] on button "Schedule a visit" at bounding box center [532, 329] width 118 height 30
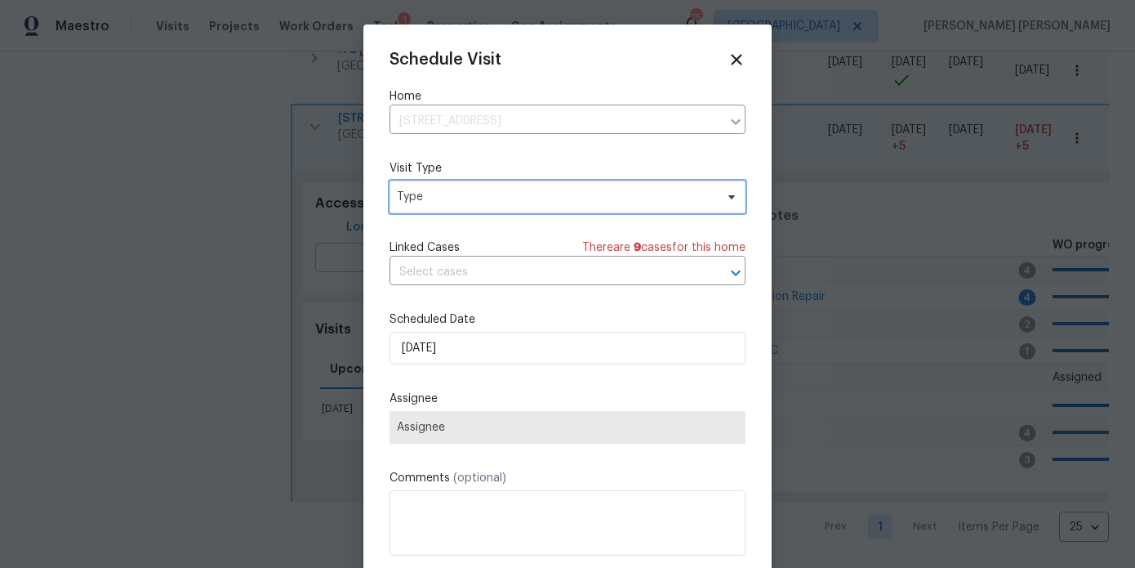
click at [492, 194] on span "Type" at bounding box center [556, 197] width 318 height 16
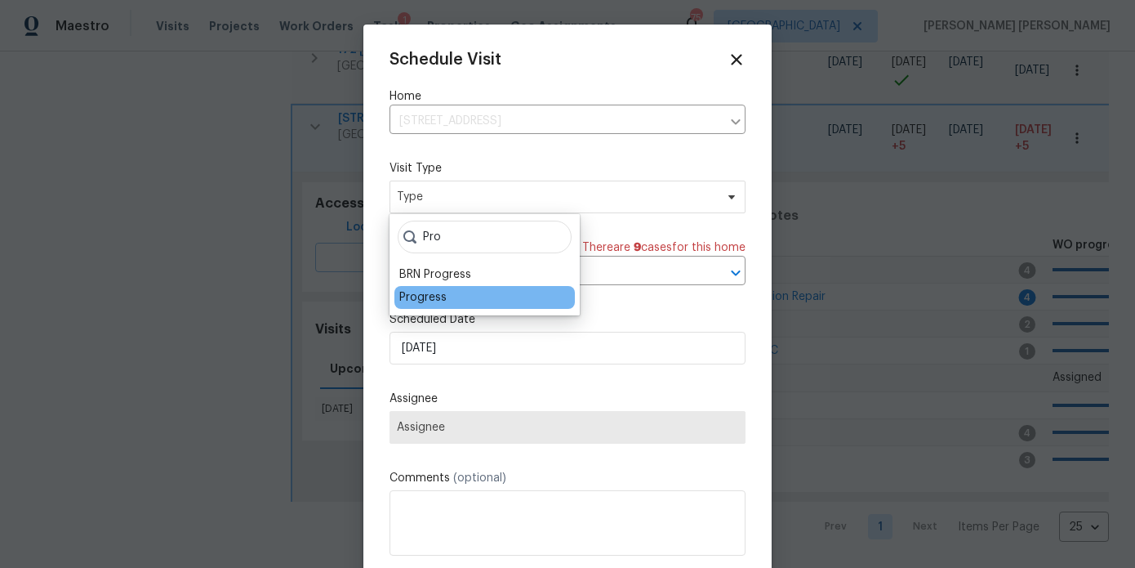
type input "Pro"
click at [449, 295] on div "Progress" at bounding box center [484, 297] width 180 height 23
click at [431, 302] on div "Progress" at bounding box center [422, 297] width 47 height 16
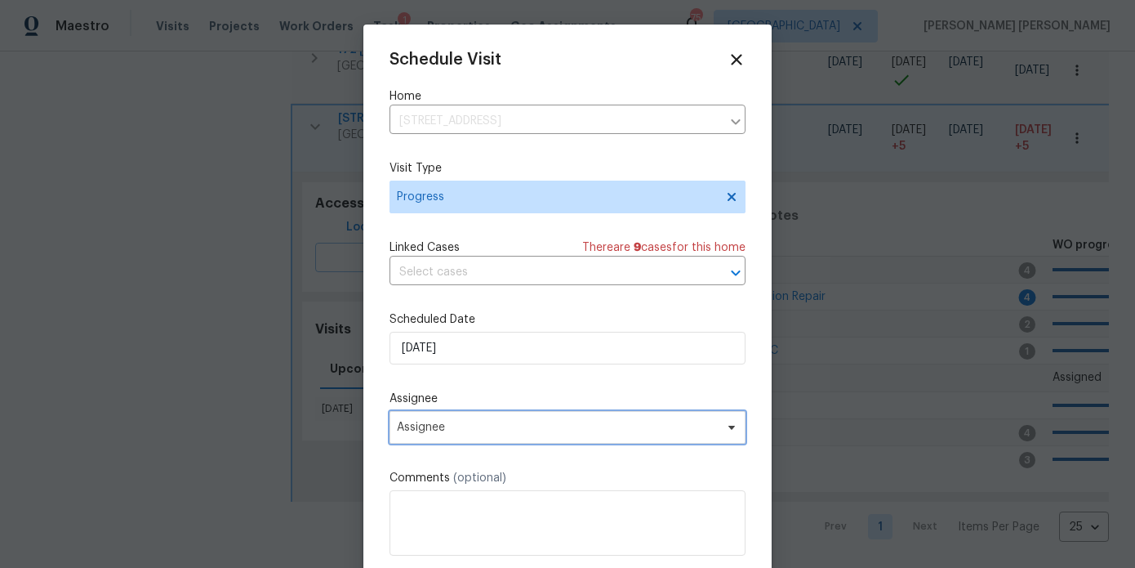
click at [448, 428] on span "Assignee" at bounding box center [557, 427] width 320 height 13
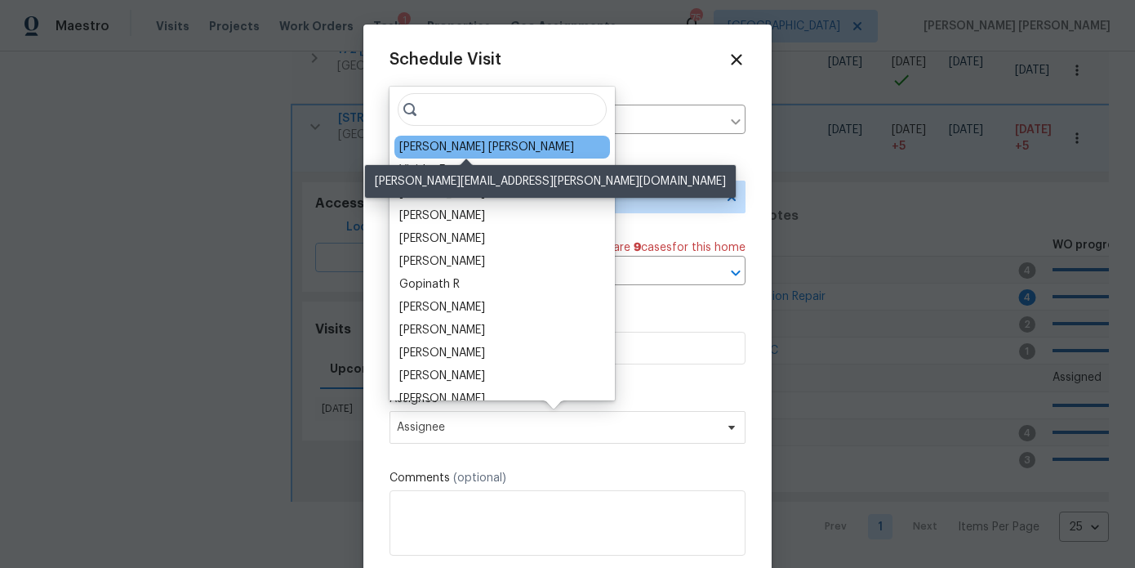
click at [462, 152] on div "[PERSON_NAME] [PERSON_NAME]" at bounding box center [486, 147] width 175 height 16
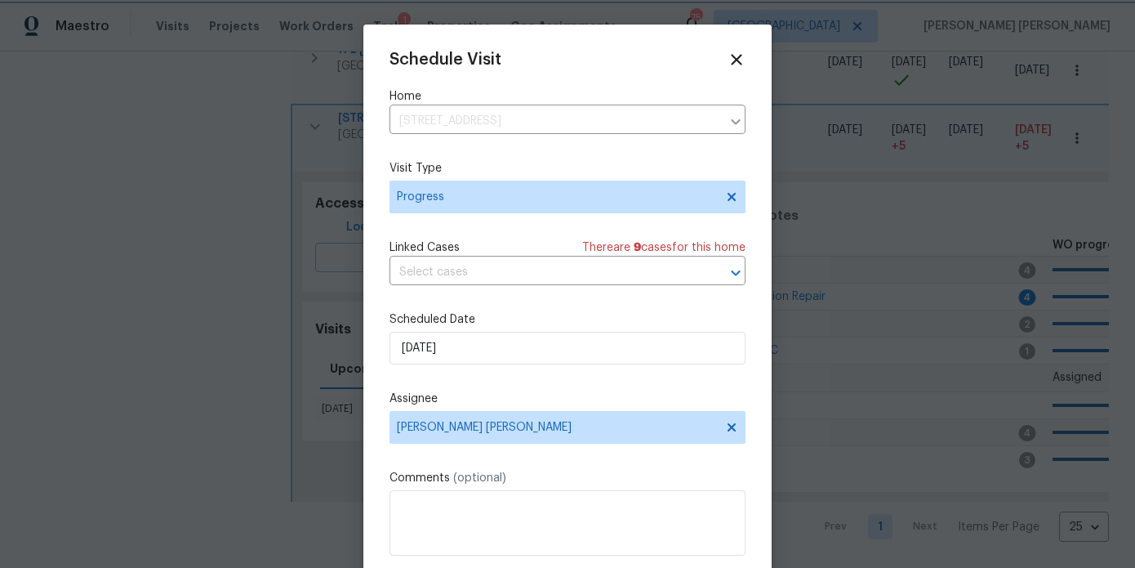
scroll to position [29, 0]
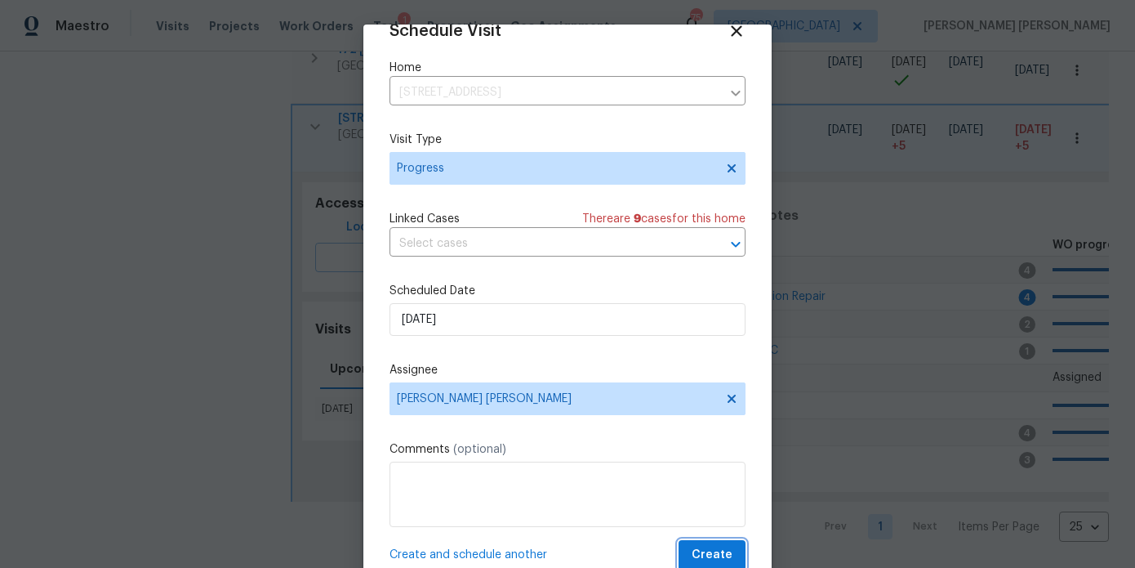
click at [714, 546] on span "Create" at bounding box center [712, 555] width 41 height 20
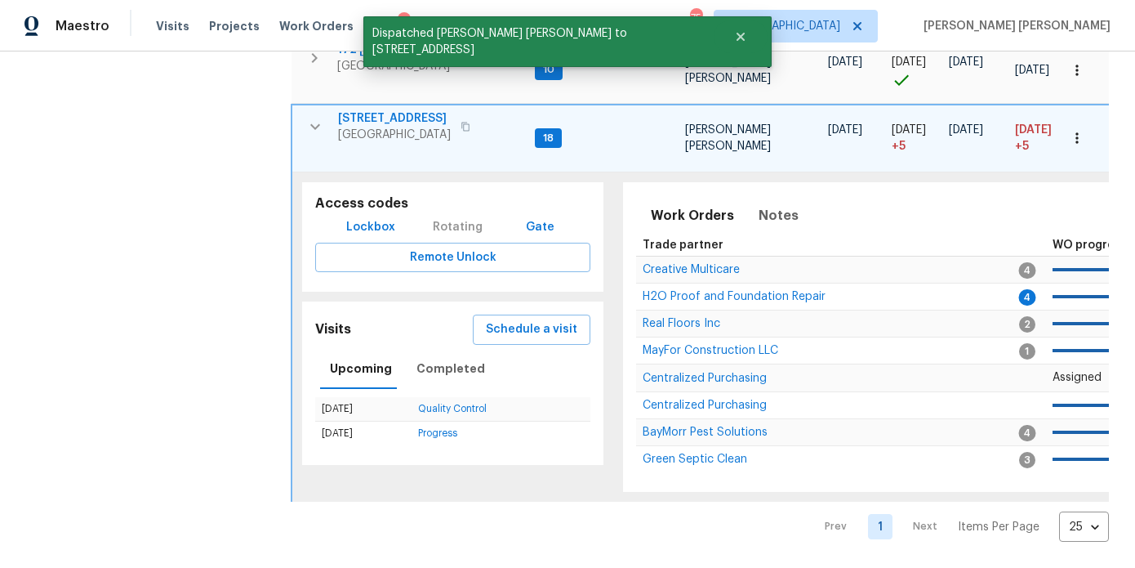
click at [408, 118] on span "[STREET_ADDRESS]" at bounding box center [394, 118] width 113 height 16
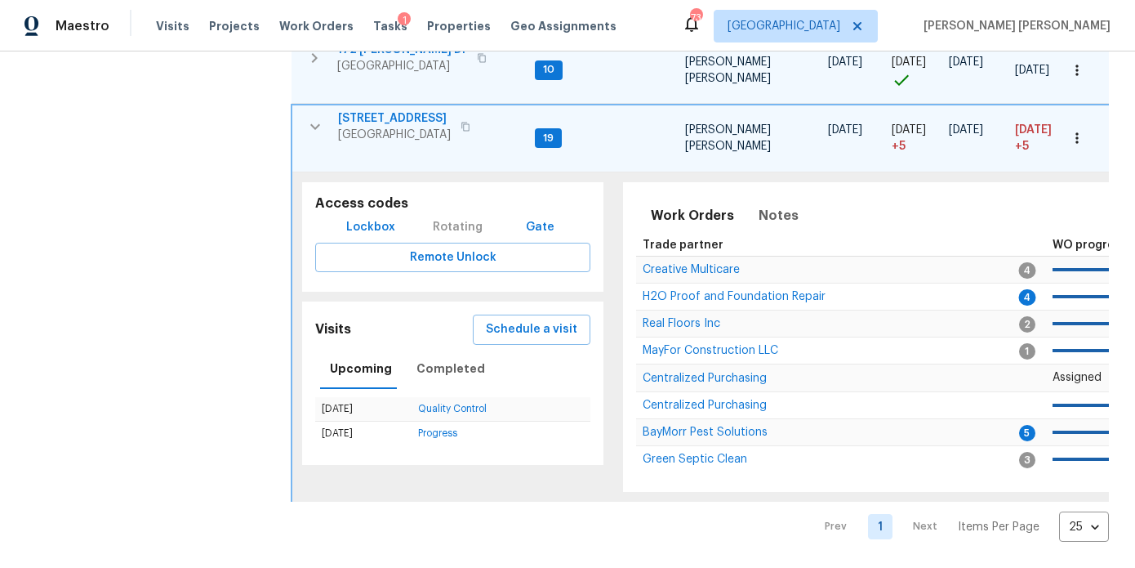
click at [317, 100] on tr "172 Stokes Dr Stockbridge, GA 30281 10 Marcos Ricardo Resendiz 08/14/25 08/14/2…" at bounding box center [1005, 70] width 1426 height 67
click at [310, 118] on icon "button" at bounding box center [315, 127] width 20 height 20
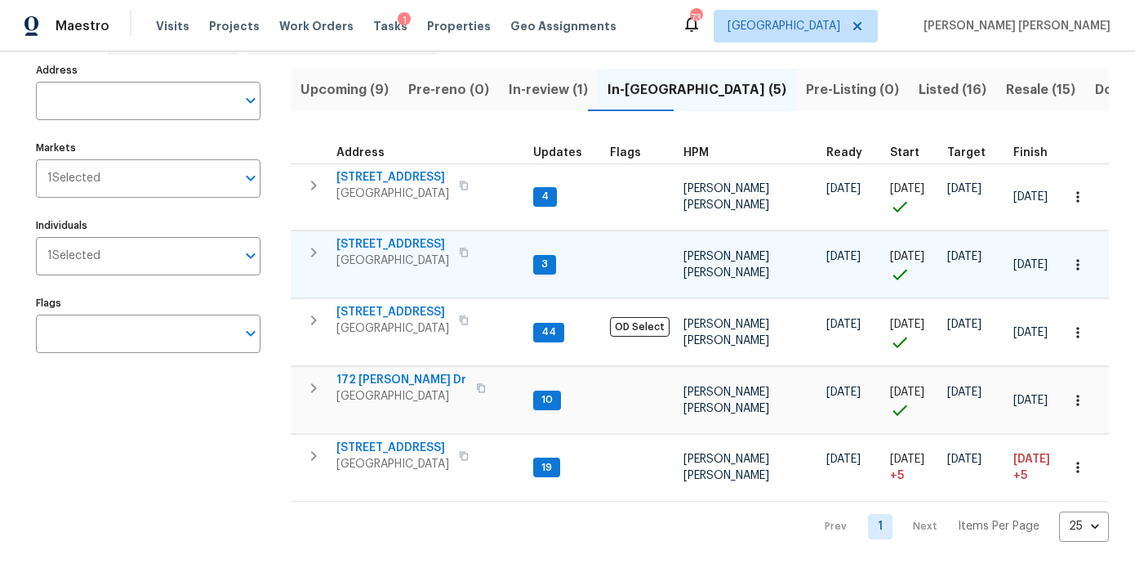
scroll to position [101, 0]
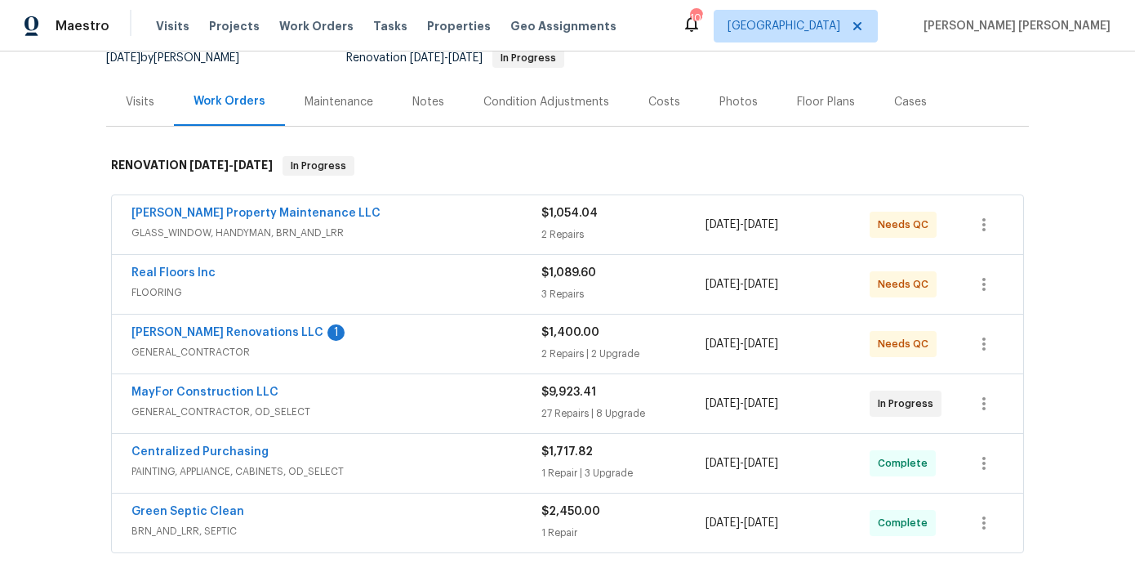
scroll to position [171, 0]
click at [440, 110] on div "Notes" at bounding box center [428, 101] width 71 height 48
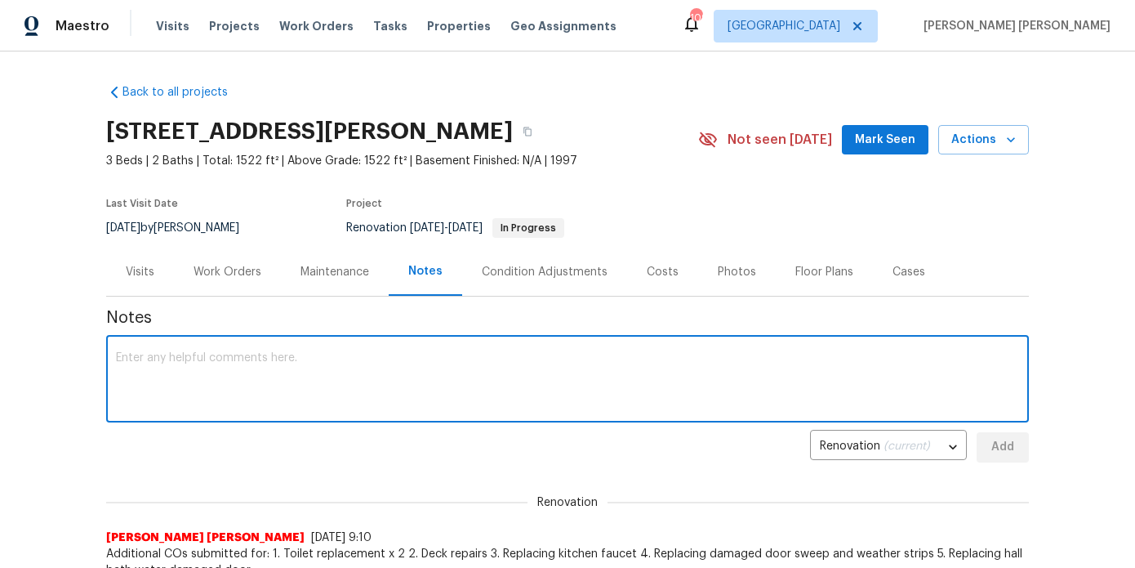
click at [318, 374] on textarea at bounding box center [567, 380] width 903 height 57
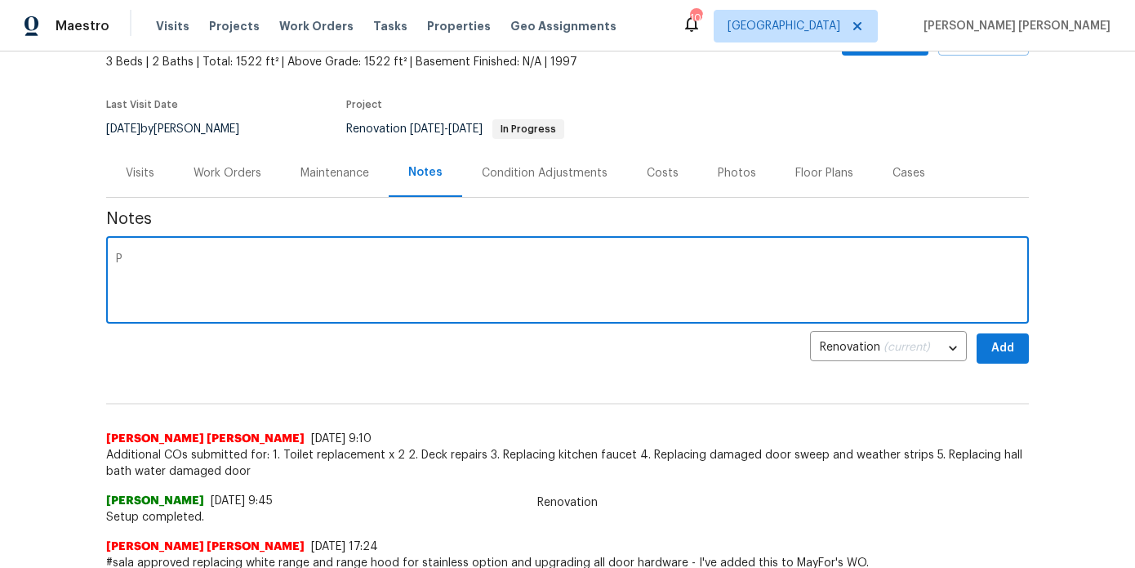
scroll to position [107, 0]
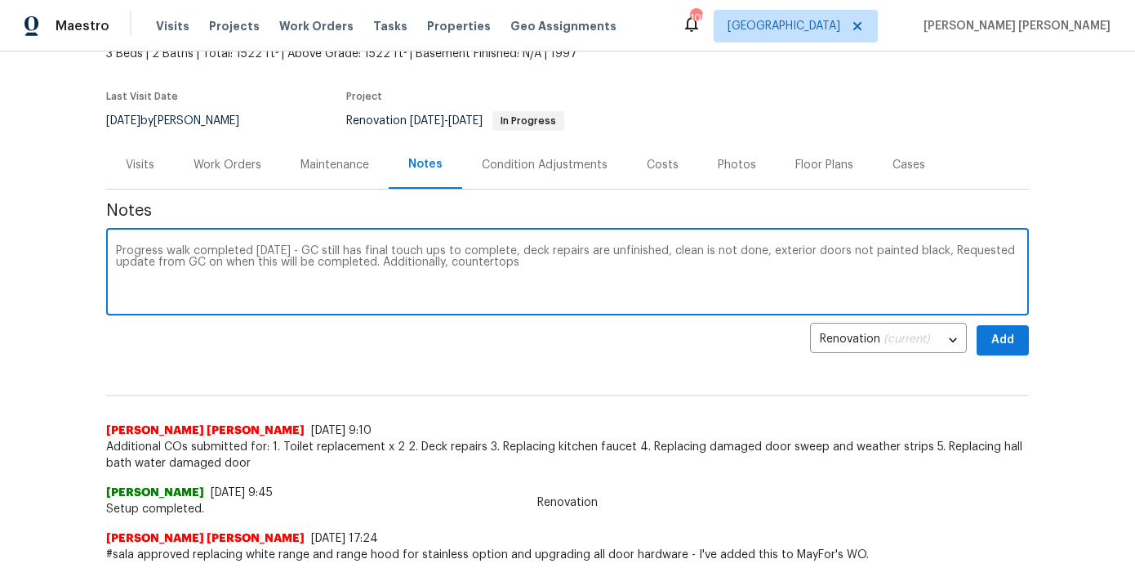
click at [555, 263] on textarea "Progress walk completed [DATE] - GC still has final touch ups to complete, deck…" at bounding box center [567, 273] width 903 height 57
type textarea "Progress walk completed [DATE] - GC still has final touch ups to complete, deck…"
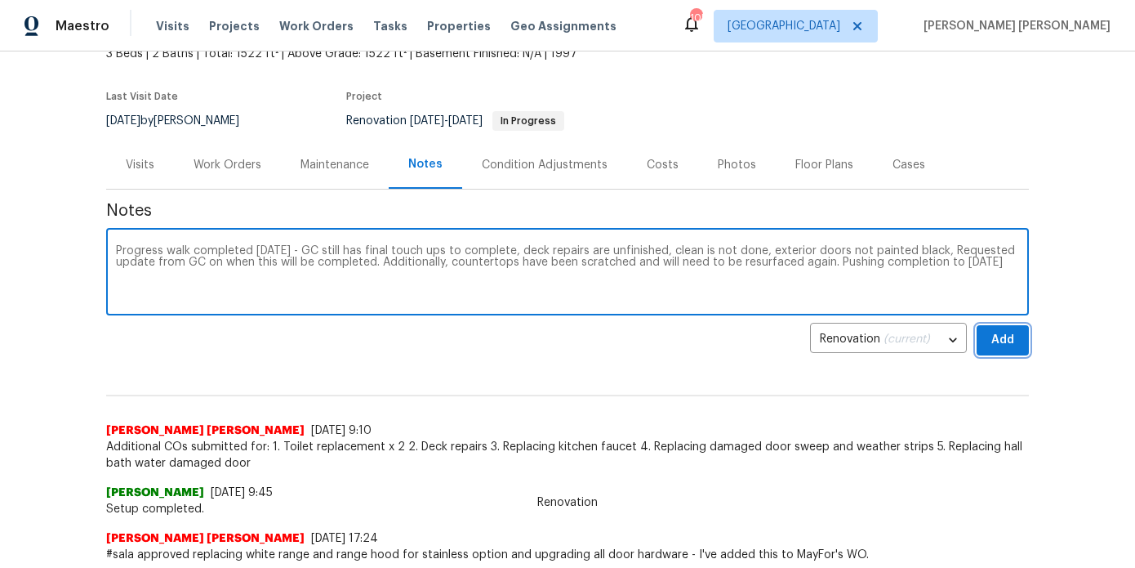
click at [1017, 347] on button "Add" at bounding box center [1003, 340] width 52 height 30
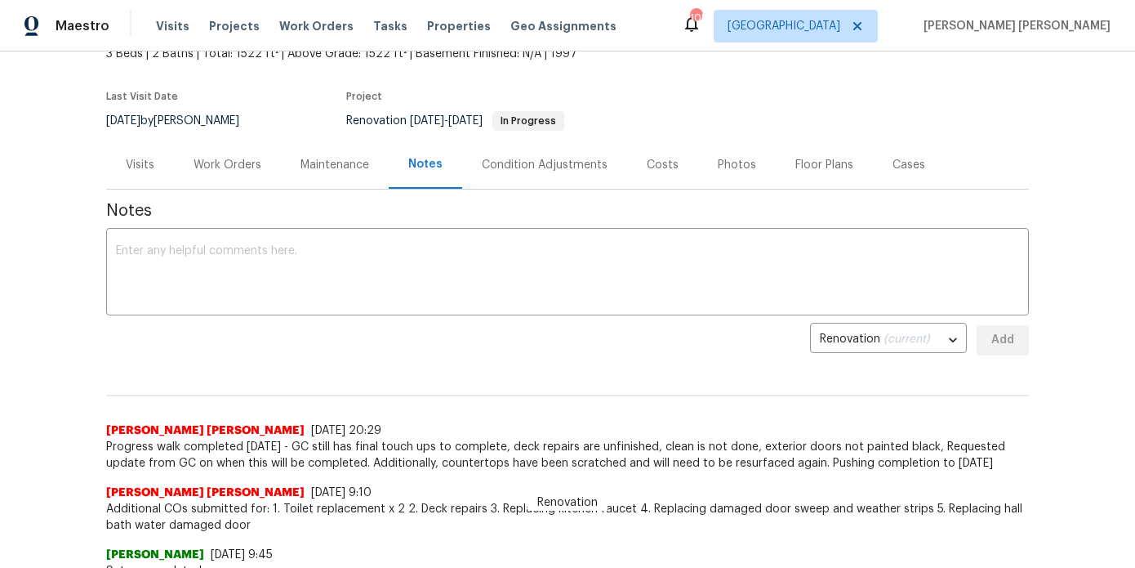
scroll to position [0, 0]
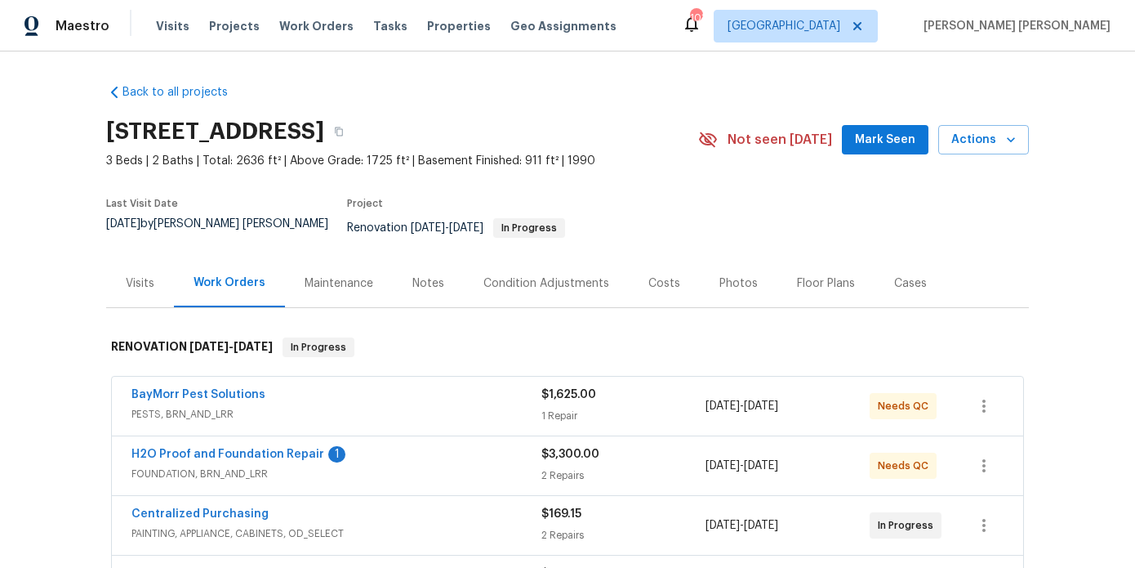
click at [417, 277] on div "Notes" at bounding box center [428, 283] width 32 height 16
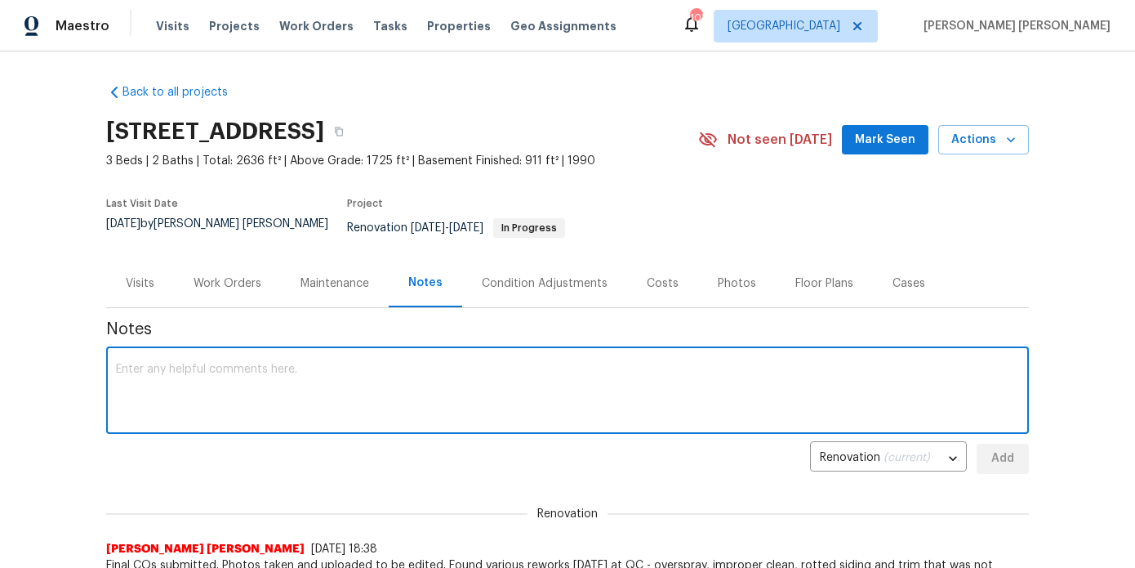
click at [353, 387] on textarea at bounding box center [567, 391] width 903 height 57
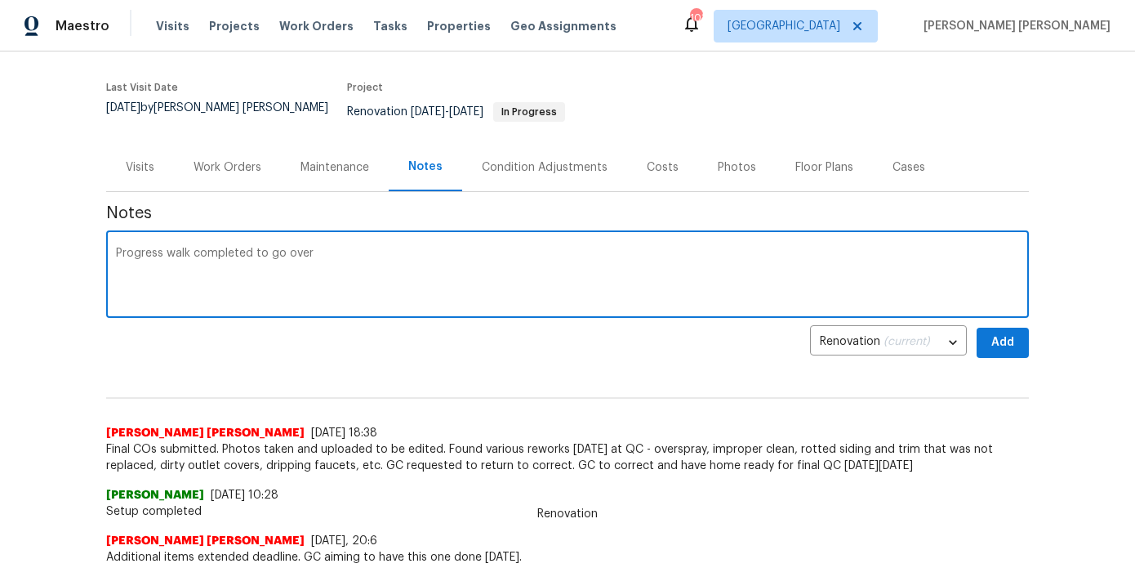
scroll to position [158, 0]
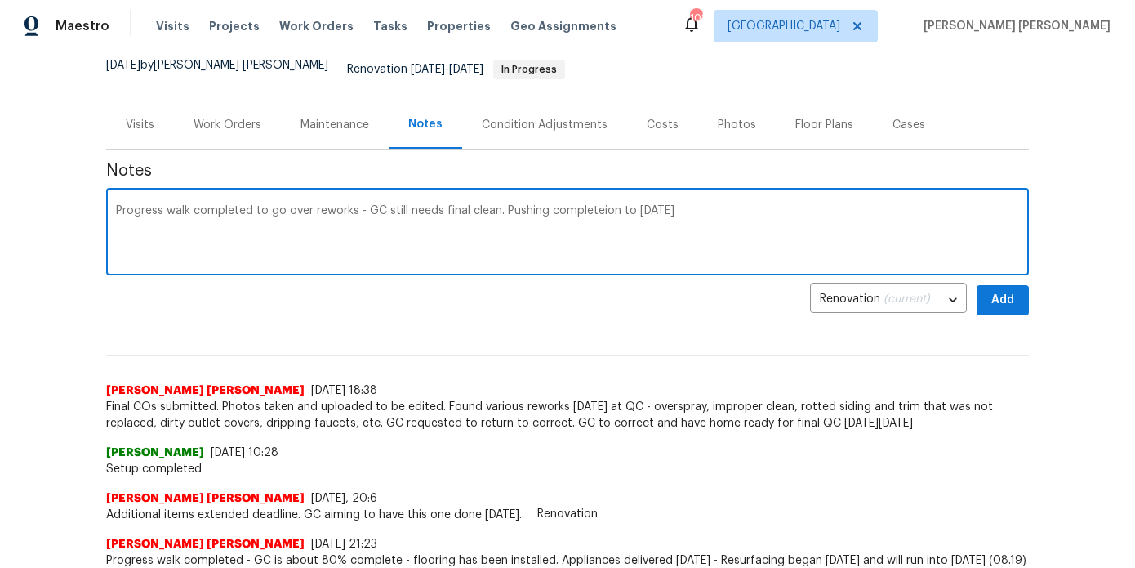
click at [581, 205] on textarea "Progress walk completed to go over reworks - GC still needs final clean. Pushin…" at bounding box center [567, 233] width 903 height 57
type textarea "Progress walk completed to go over reworks - GC still needs final clean. Pushin…"
click at [987, 285] on button "Add" at bounding box center [1003, 300] width 52 height 30
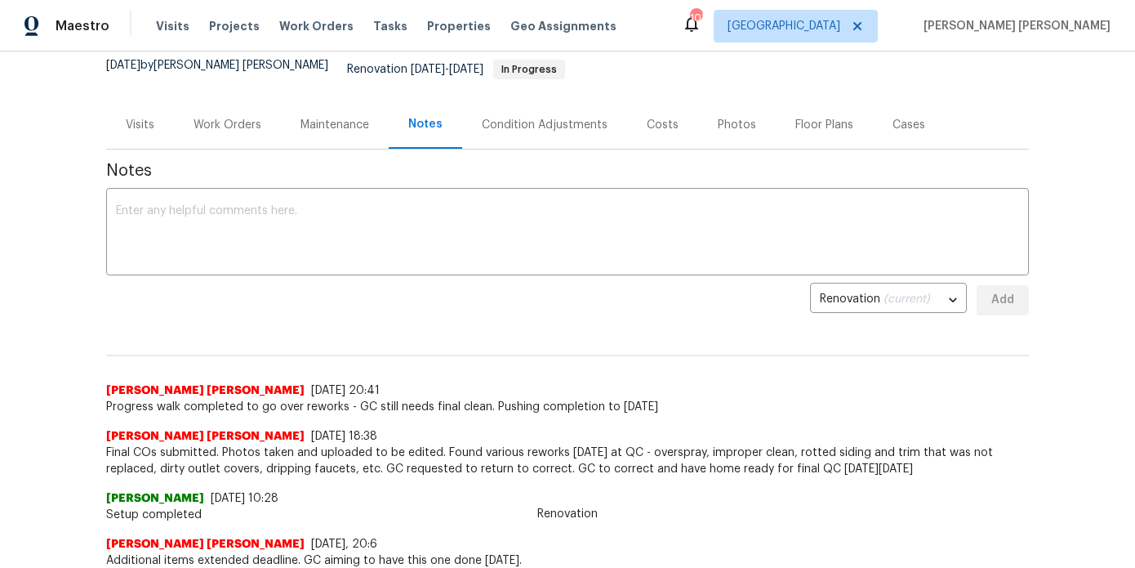
scroll to position [11, 0]
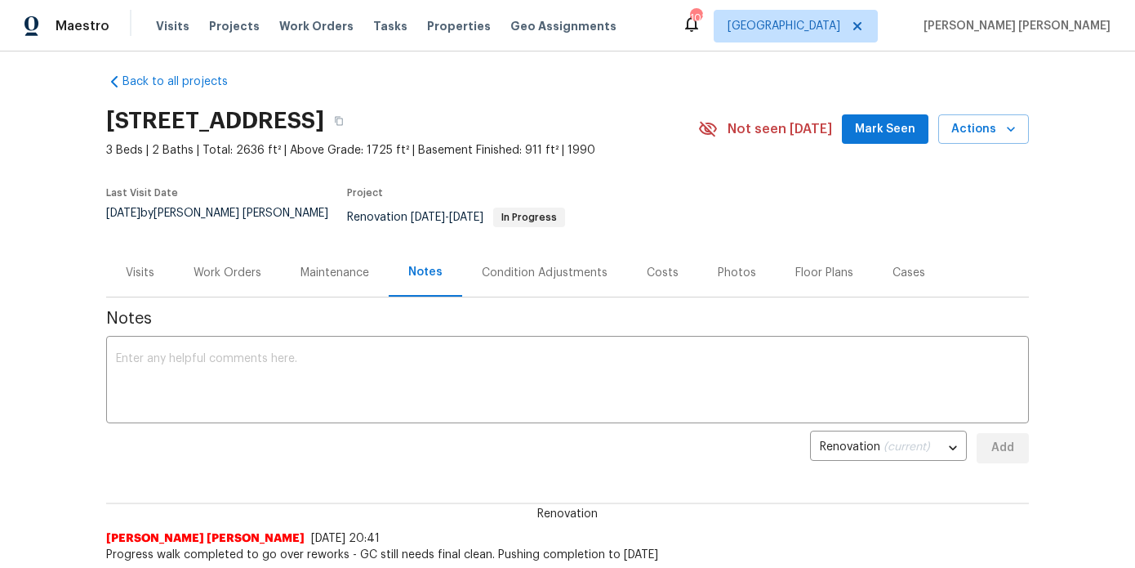
click at [235, 249] on div "Work Orders" at bounding box center [227, 272] width 107 height 48
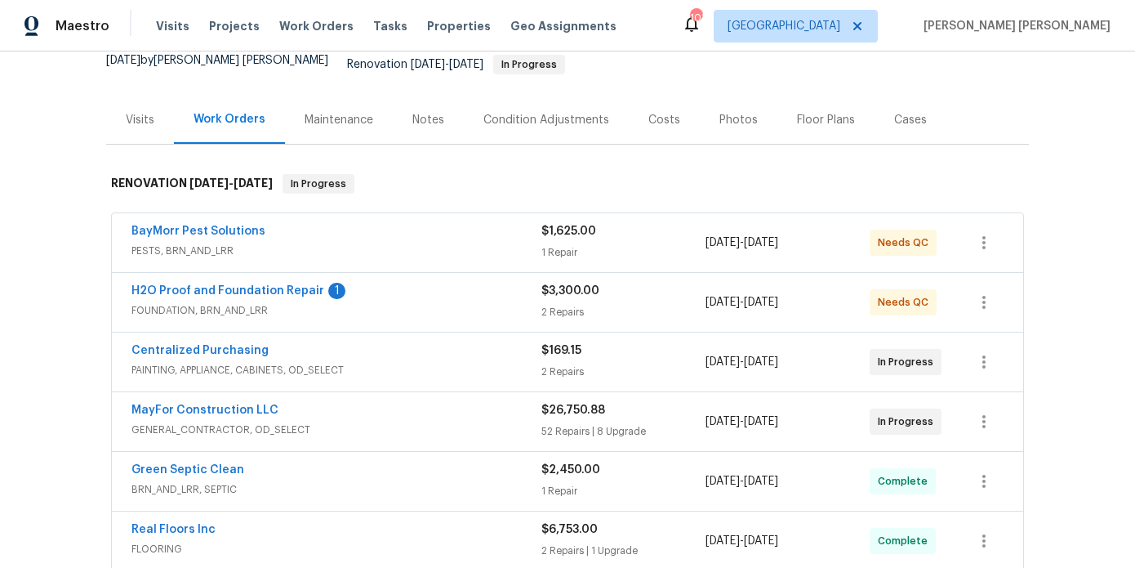
scroll to position [189, 0]
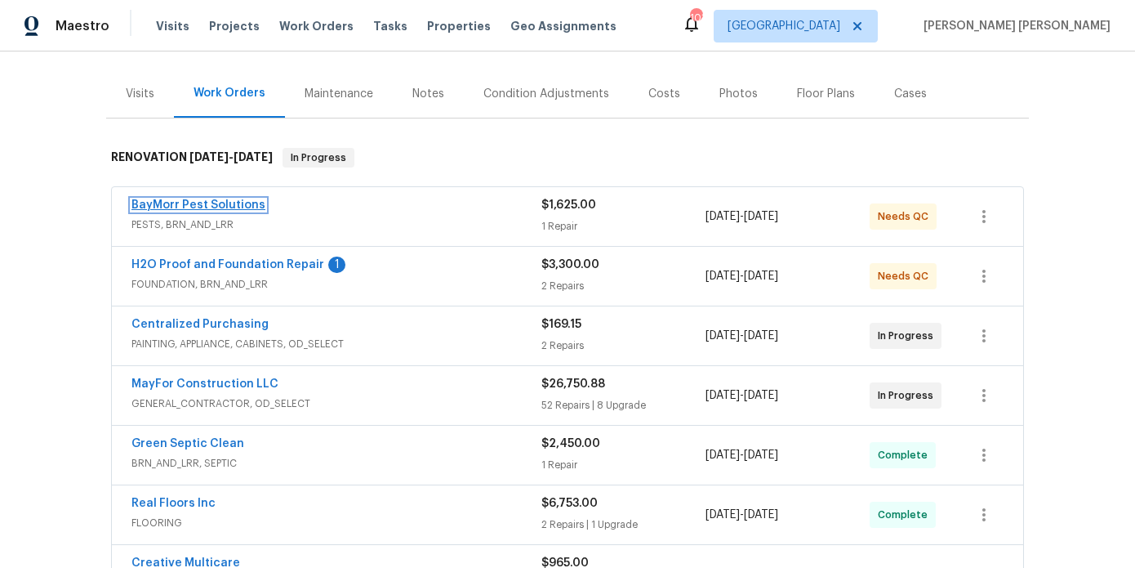
click at [240, 199] on link "BayMorr Pest Solutions" at bounding box center [198, 204] width 134 height 11
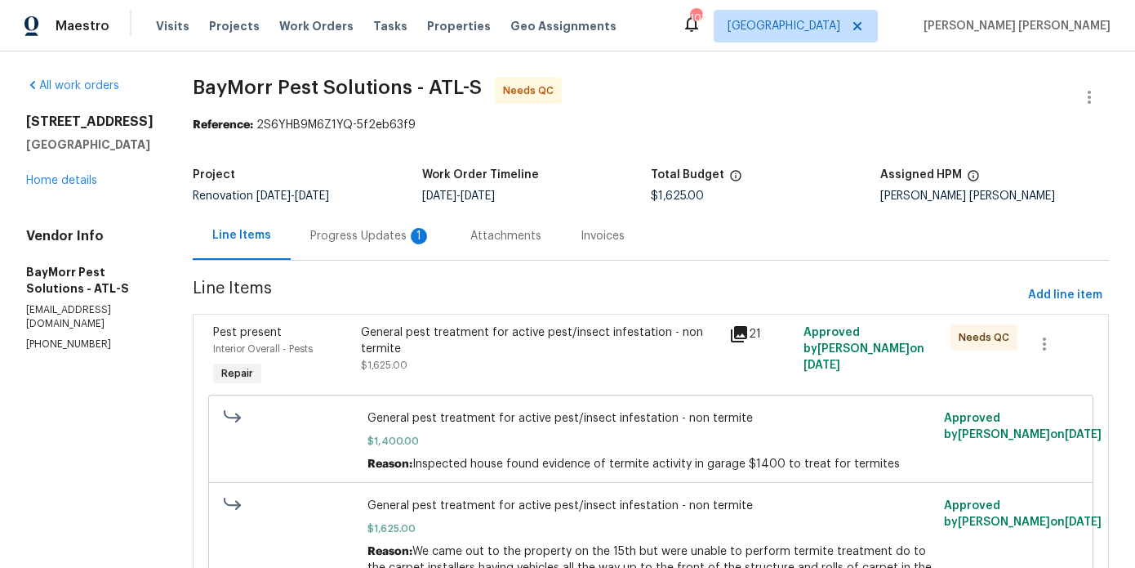
click at [537, 372] on div "General pest treatment for active pest/insect infestation - non termite $1,625.…" at bounding box center [540, 348] width 359 height 49
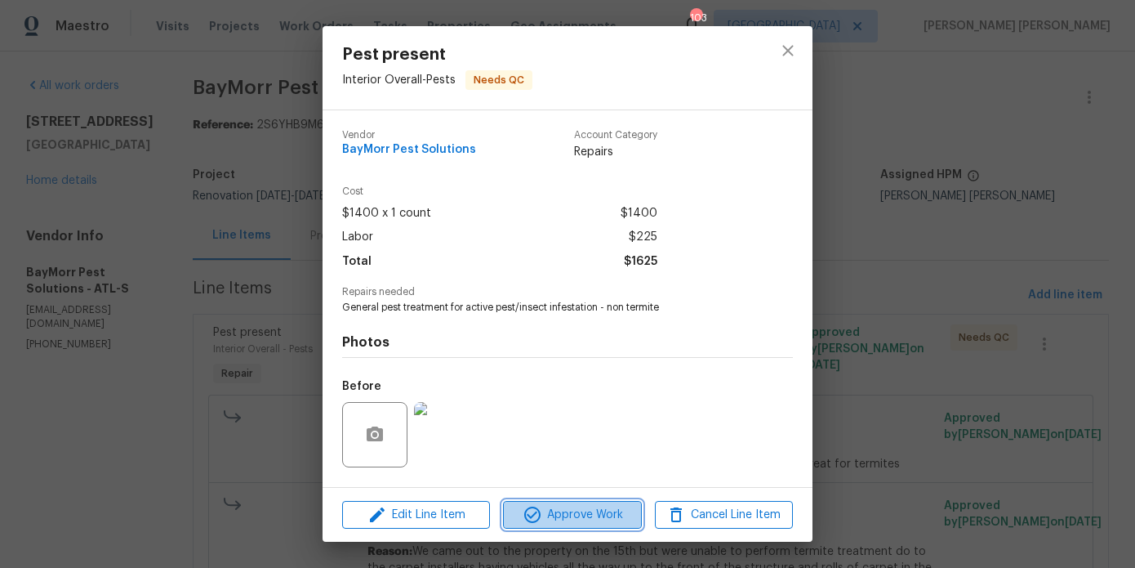
click at [599, 501] on button "Approve Work" at bounding box center [572, 515] width 138 height 29
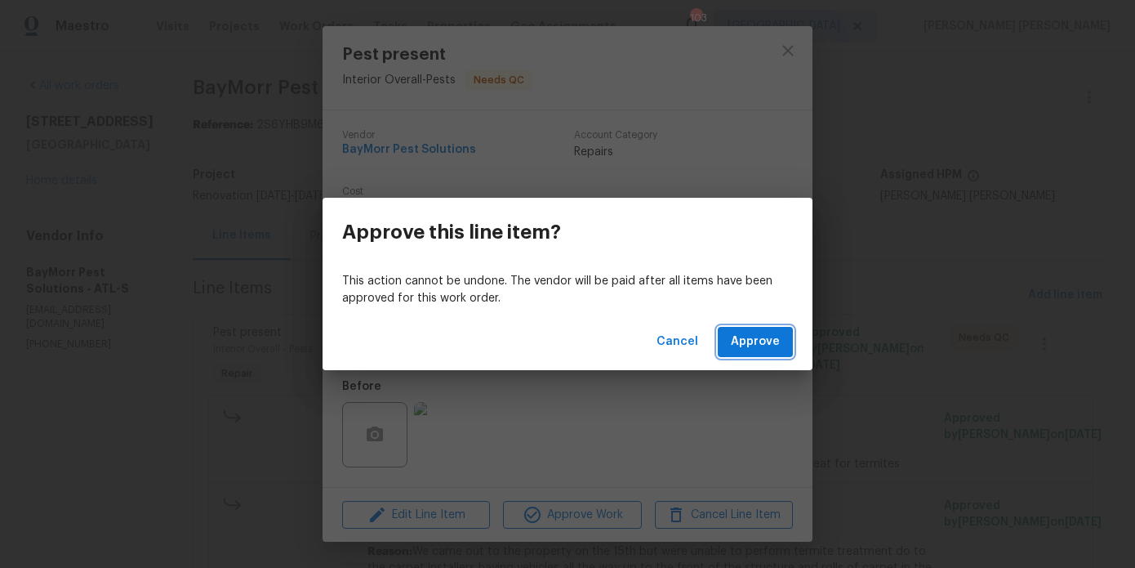
click at [744, 333] on span "Approve" at bounding box center [755, 342] width 49 height 20
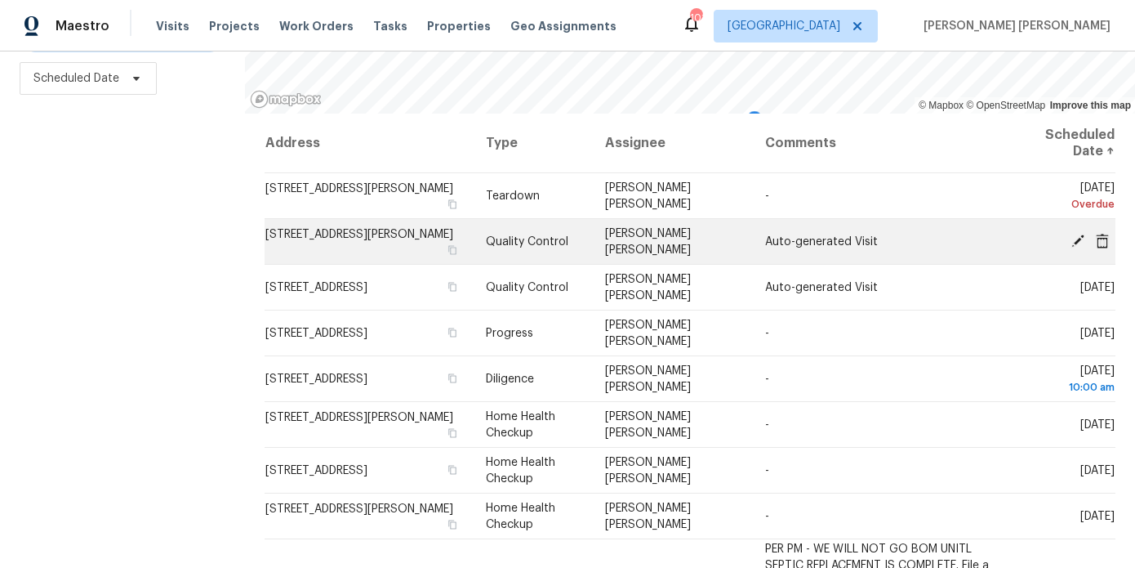
click at [1077, 240] on icon at bounding box center [1078, 240] width 13 height 13
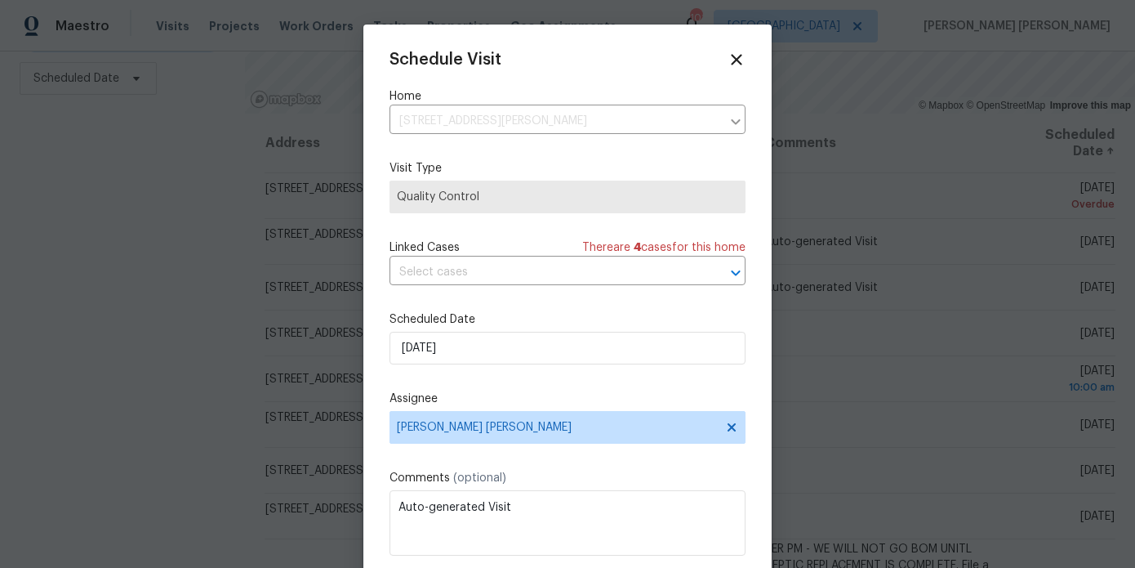
click at [473, 368] on div "Schedule Visit Home [STREET_ADDRESS][PERSON_NAME] ​ Visit Type Quality Control …" at bounding box center [568, 325] width 356 height 548
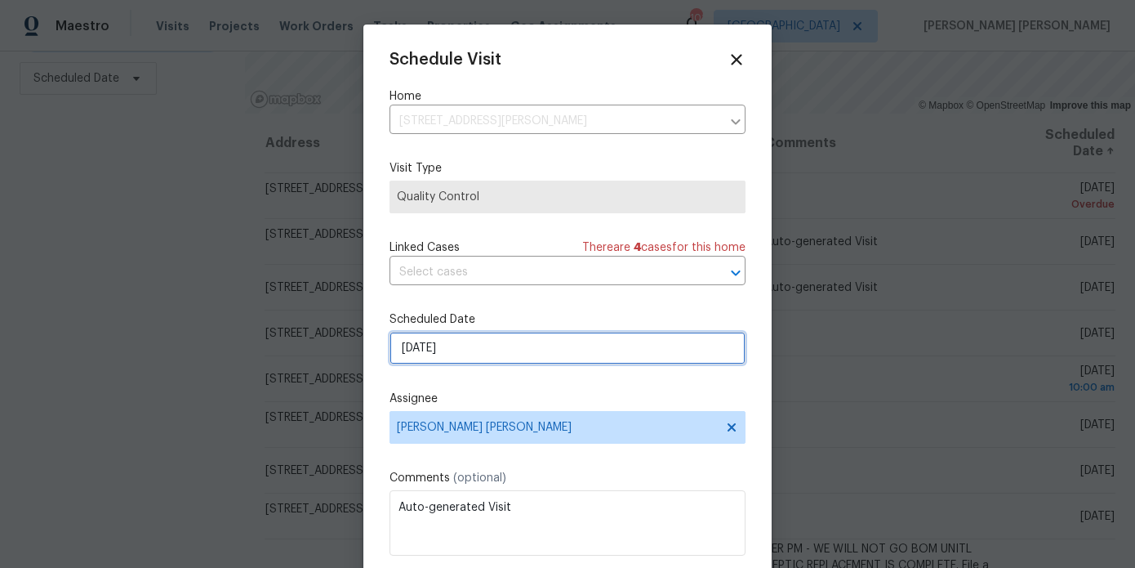
click at [489, 358] on input "[DATE]" at bounding box center [568, 348] width 356 height 33
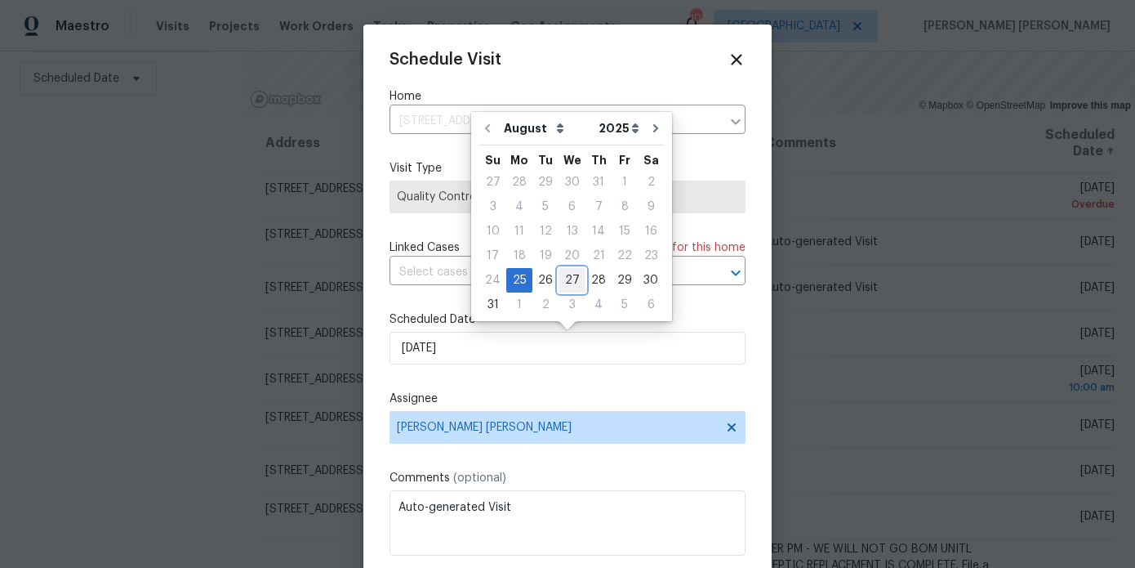
click at [560, 277] on div "27" at bounding box center [572, 280] width 27 height 23
type input "[DATE]"
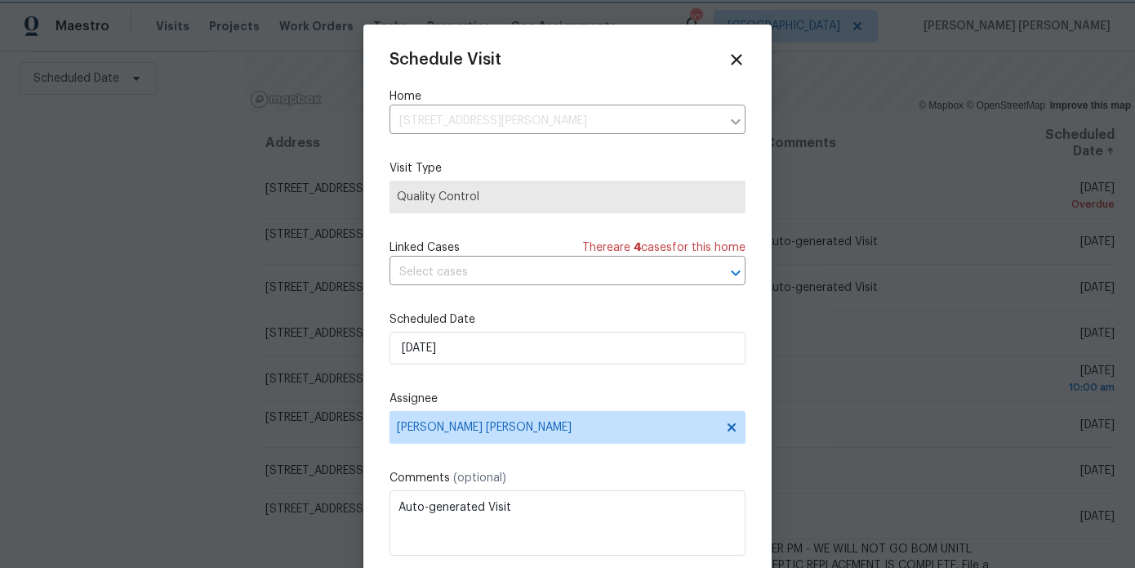
scroll to position [29, 0]
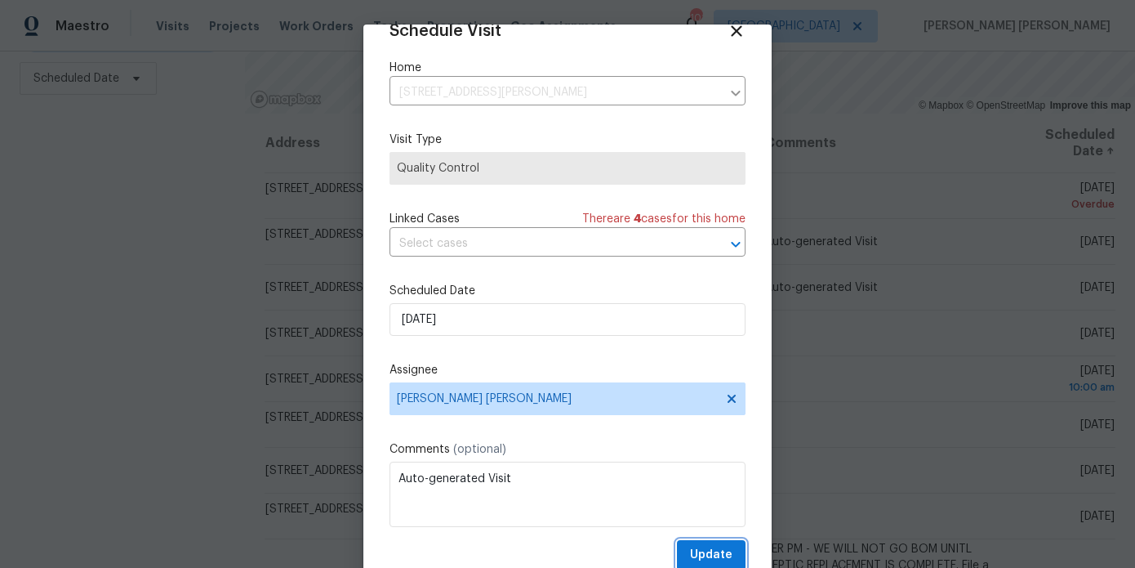
click at [723, 549] on span "Update" at bounding box center [711, 555] width 42 height 20
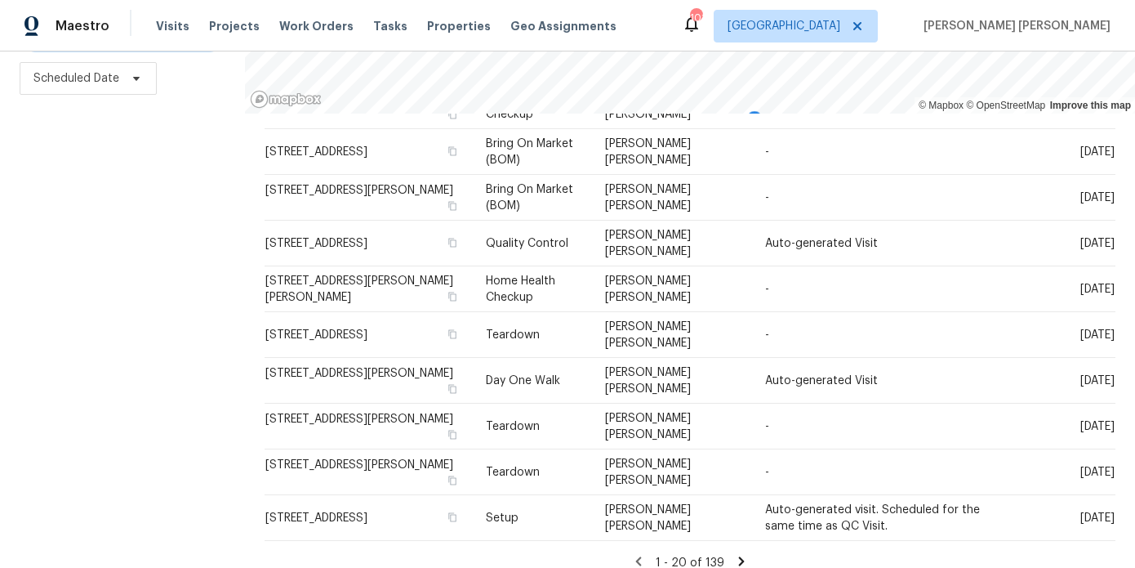
scroll to position [0, 0]
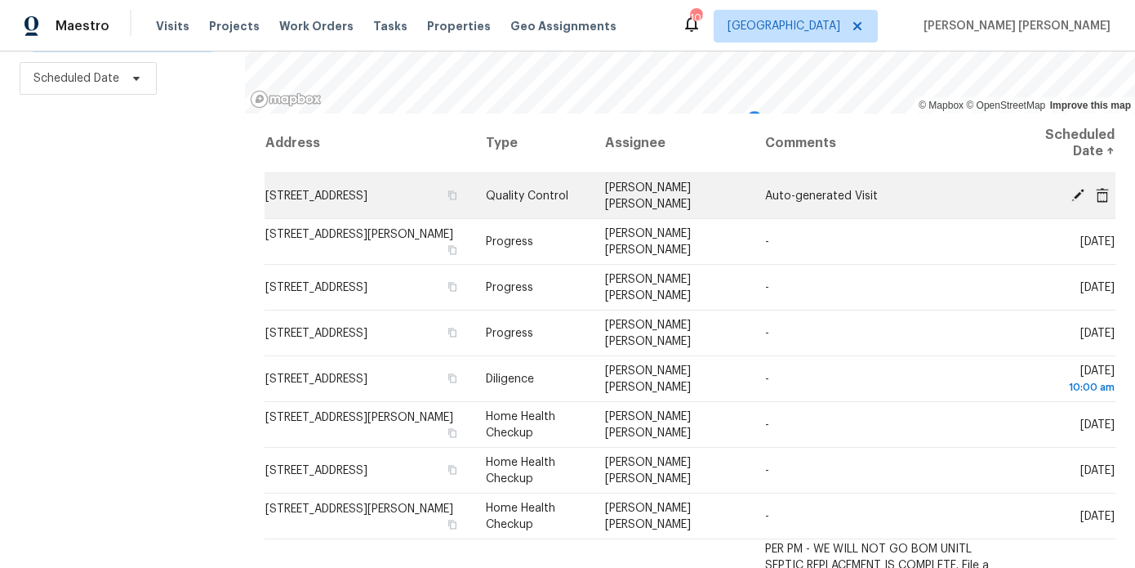
click at [1079, 190] on icon at bounding box center [1078, 194] width 13 height 13
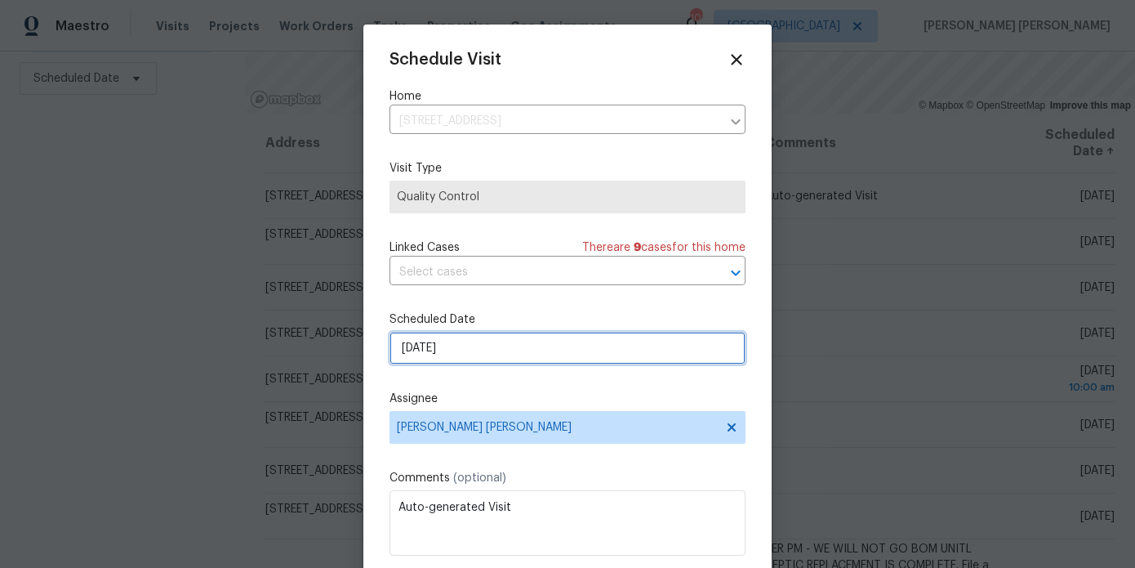
click at [512, 354] on input "[DATE]" at bounding box center [568, 348] width 356 height 33
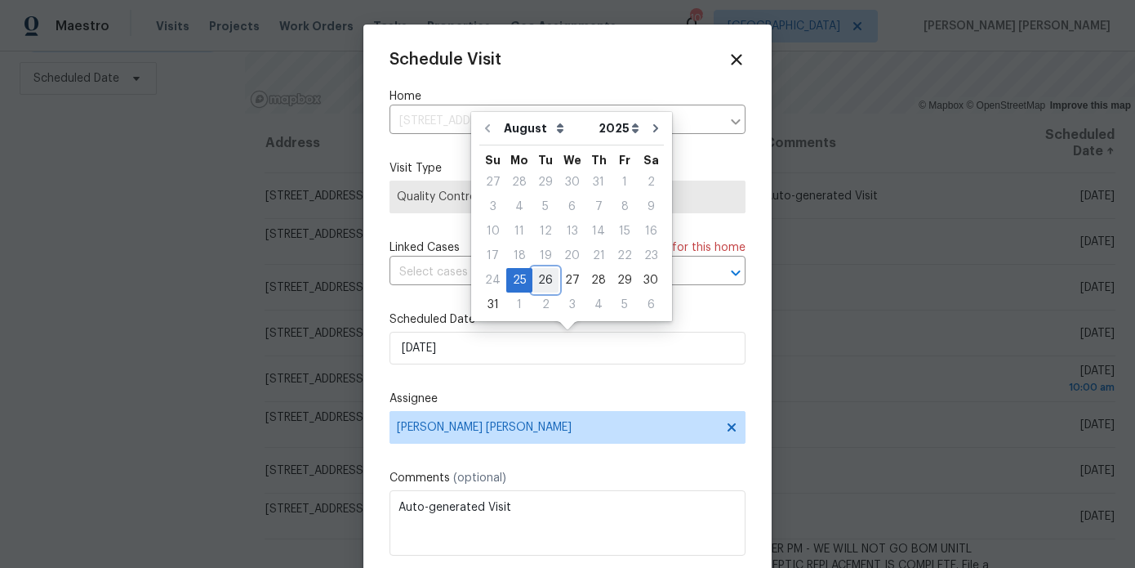
click at [536, 279] on div "26" at bounding box center [545, 280] width 26 height 23
type input "8/26/2025"
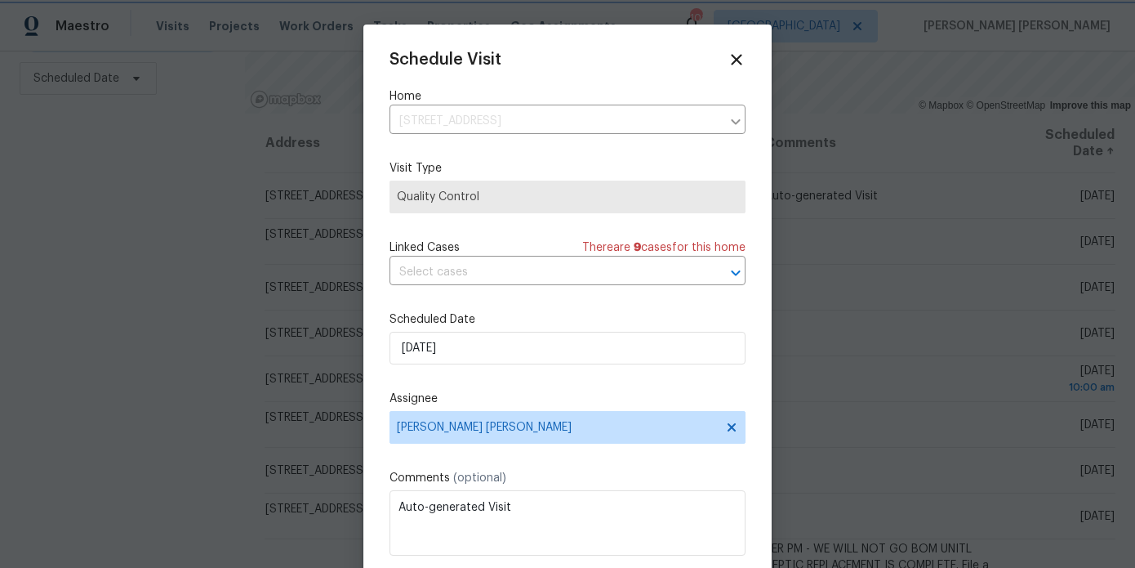
scroll to position [29, 0]
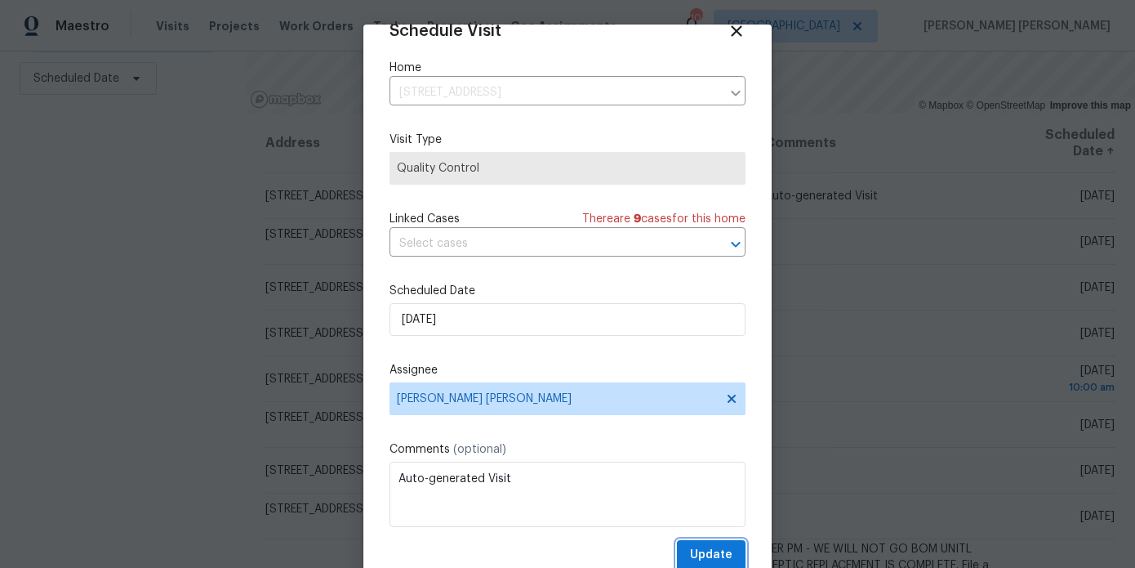
click at [713, 548] on span "Update" at bounding box center [711, 555] width 42 height 20
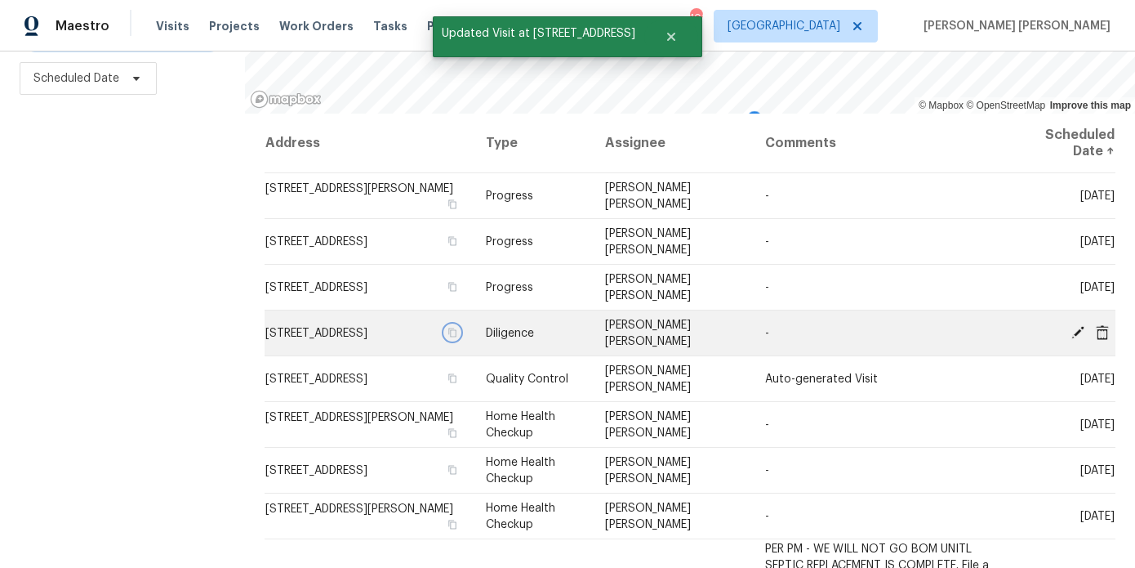
click at [448, 337] on icon "button" at bounding box center [453, 332] width 10 height 10
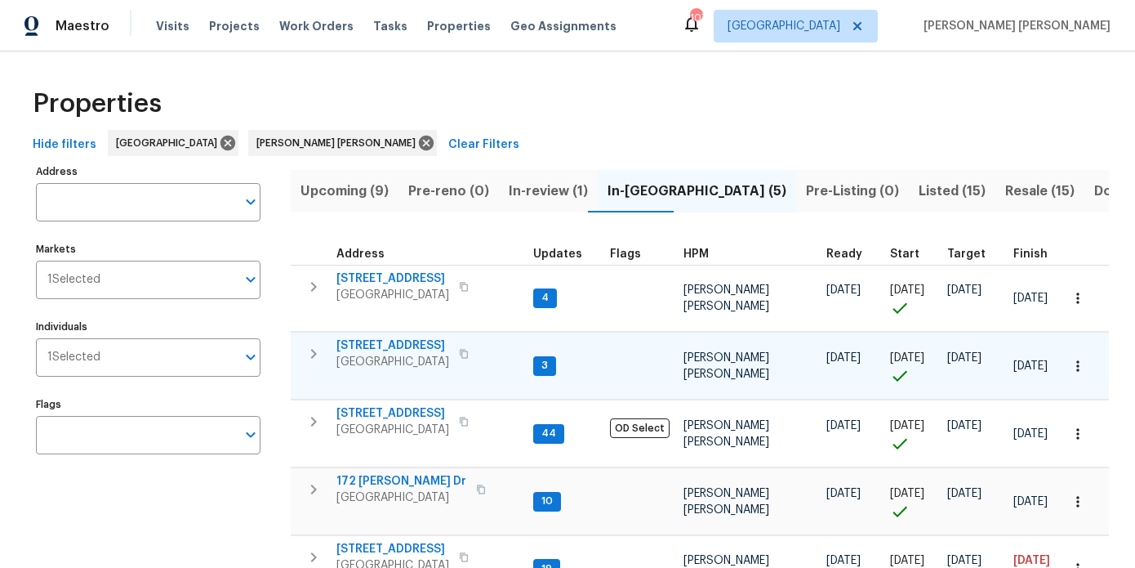
scroll to position [34, 0]
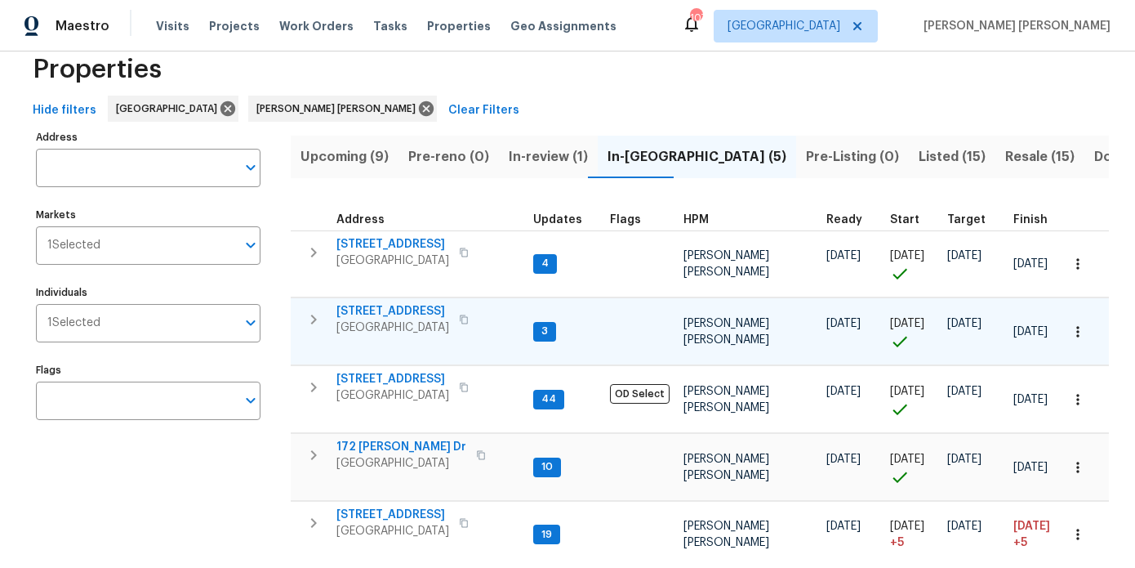
click at [363, 316] on span "[STREET_ADDRESS]" at bounding box center [392, 311] width 113 height 16
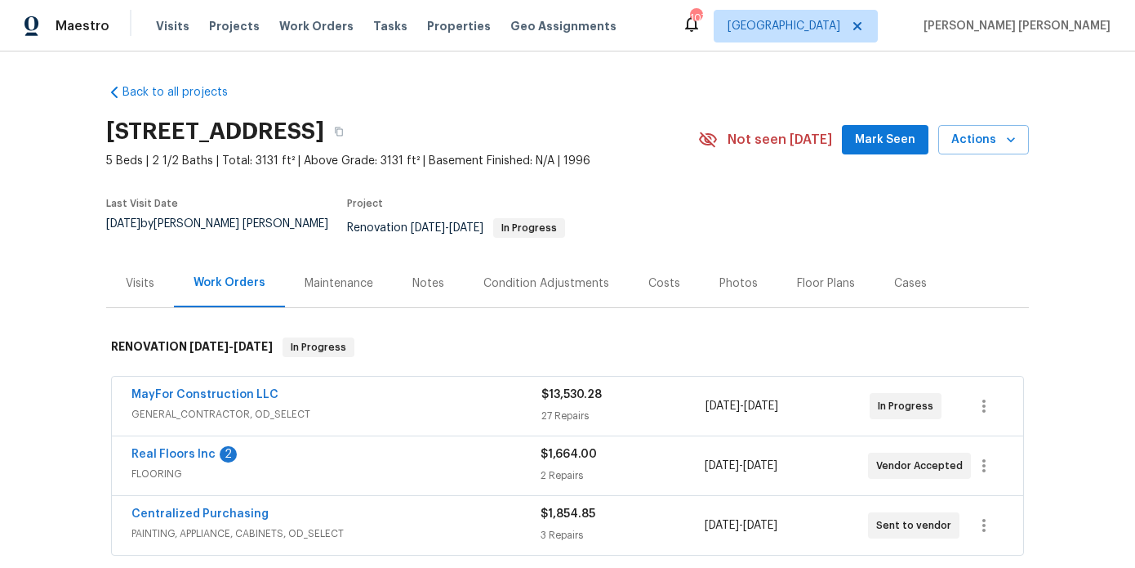
scroll to position [149, 0]
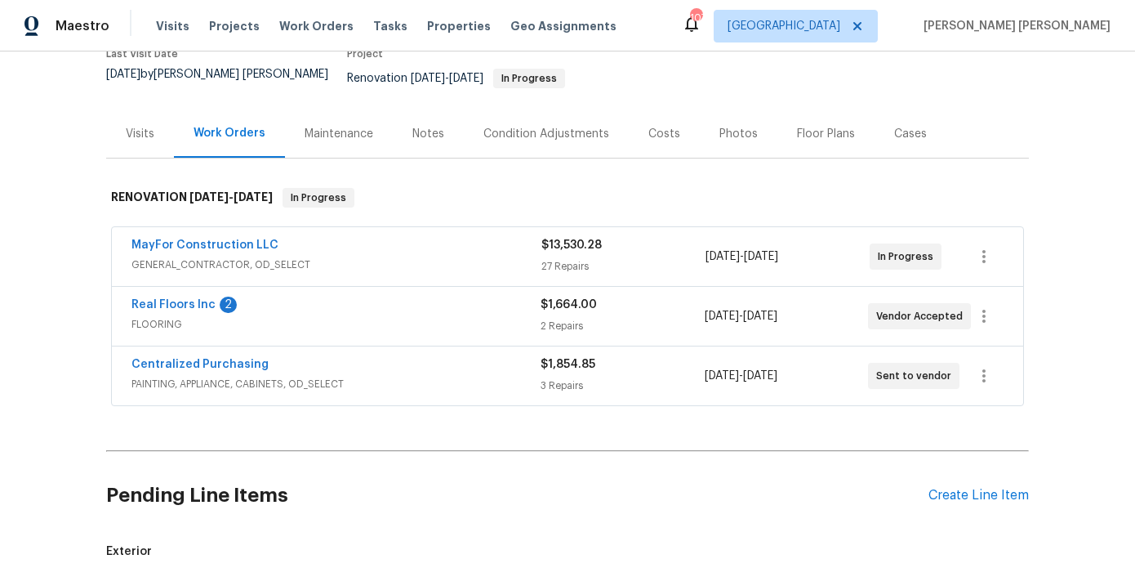
click at [427, 126] on div "Notes" at bounding box center [428, 134] width 32 height 16
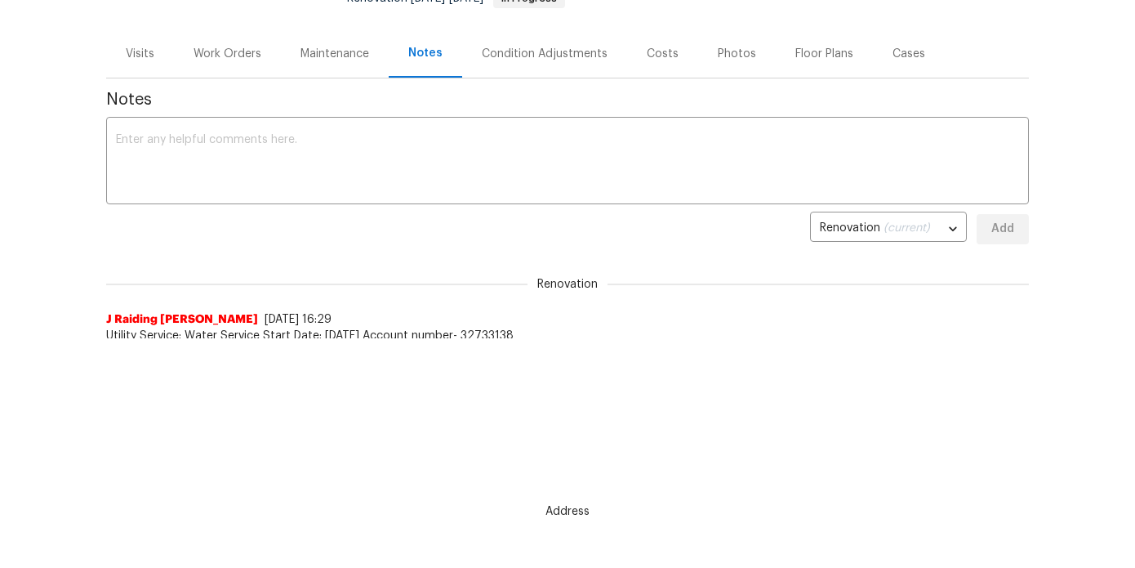
click at [234, 56] on div "Work Orders" at bounding box center [227, 53] width 107 height 48
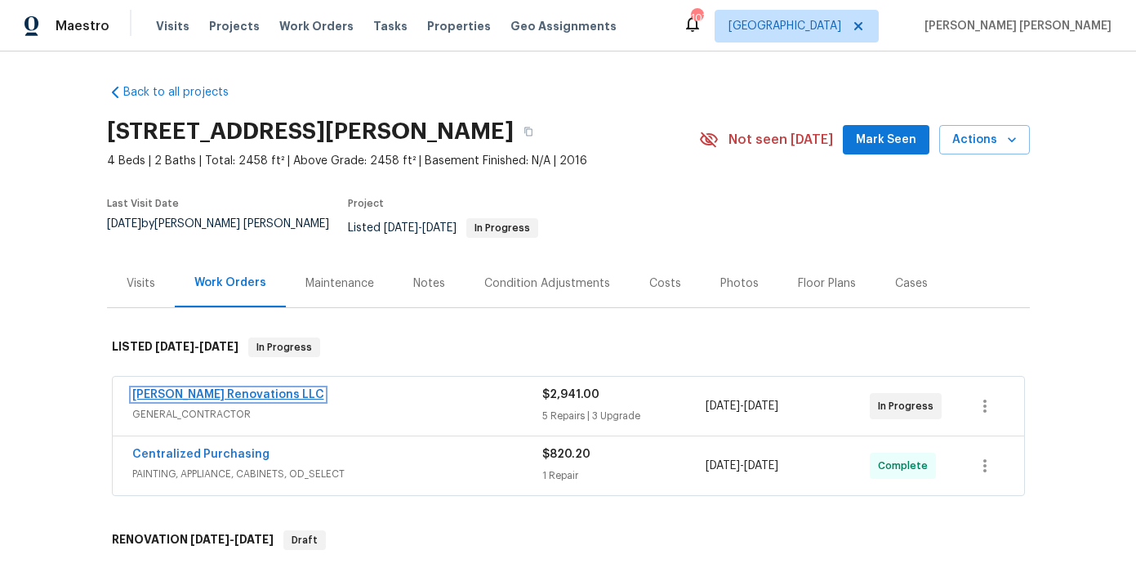
click at [158, 389] on link "[PERSON_NAME] Renovations LLC" at bounding box center [228, 394] width 192 height 11
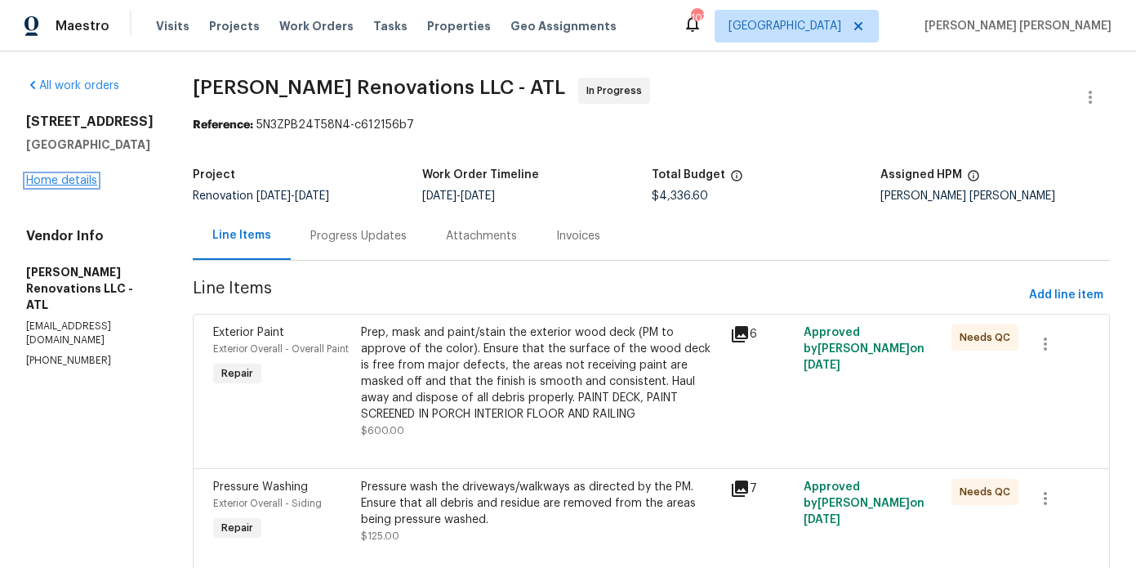
click at [78, 178] on link "Home details" at bounding box center [61, 180] width 71 height 11
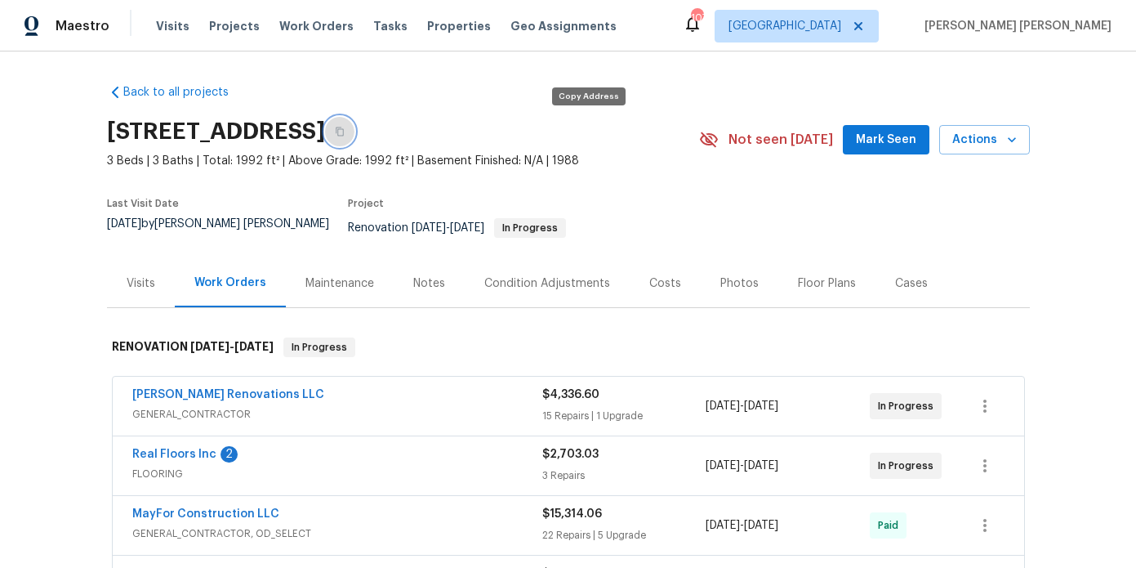
click at [354, 136] on button "button" at bounding box center [339, 131] width 29 height 29
